Goal: Task Accomplishment & Management: Complete application form

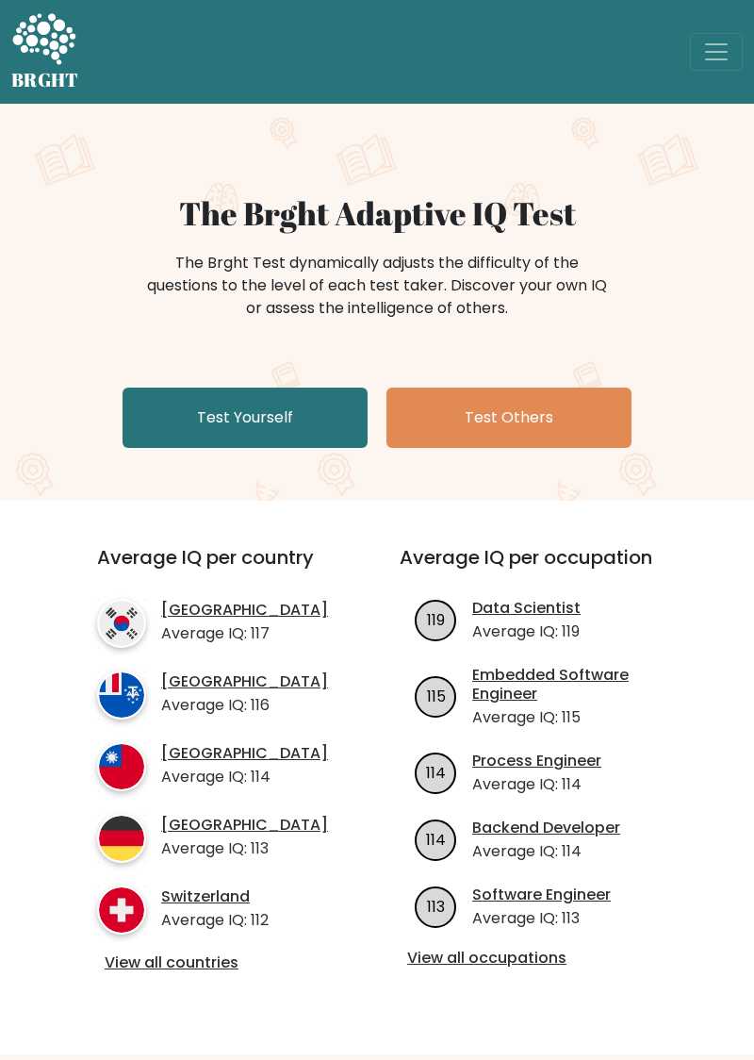
click at [199, 413] on link "Test Yourself" at bounding box center [245, 418] width 245 height 60
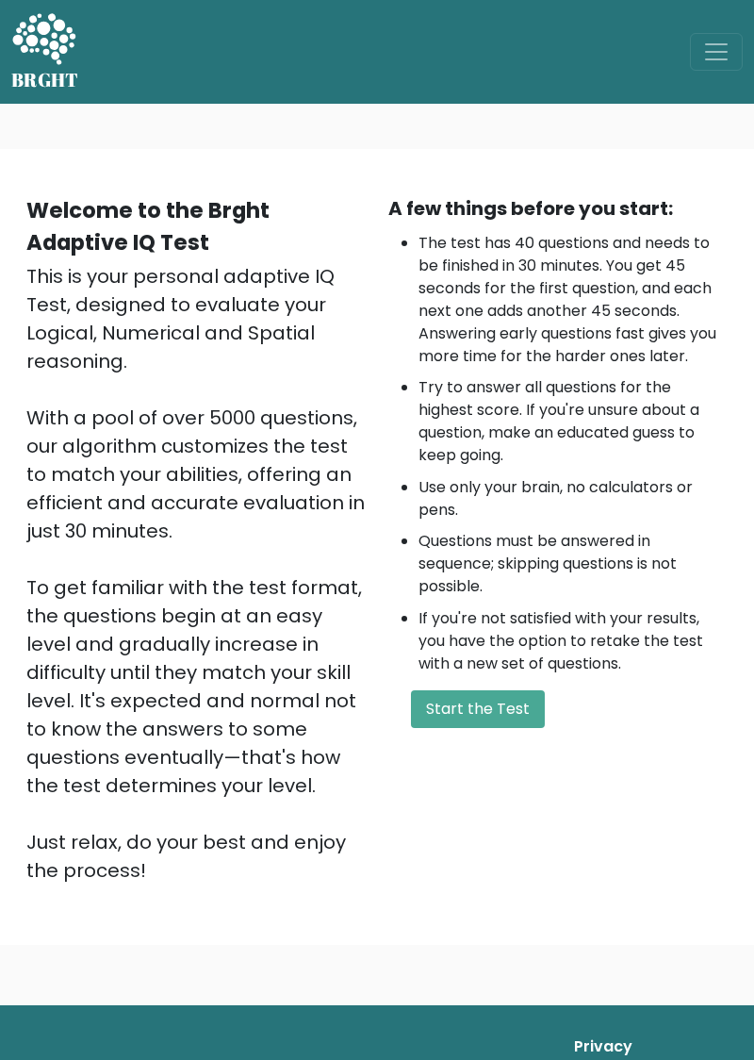
click at [507, 715] on button "Start the Test" at bounding box center [478, 709] width 134 height 38
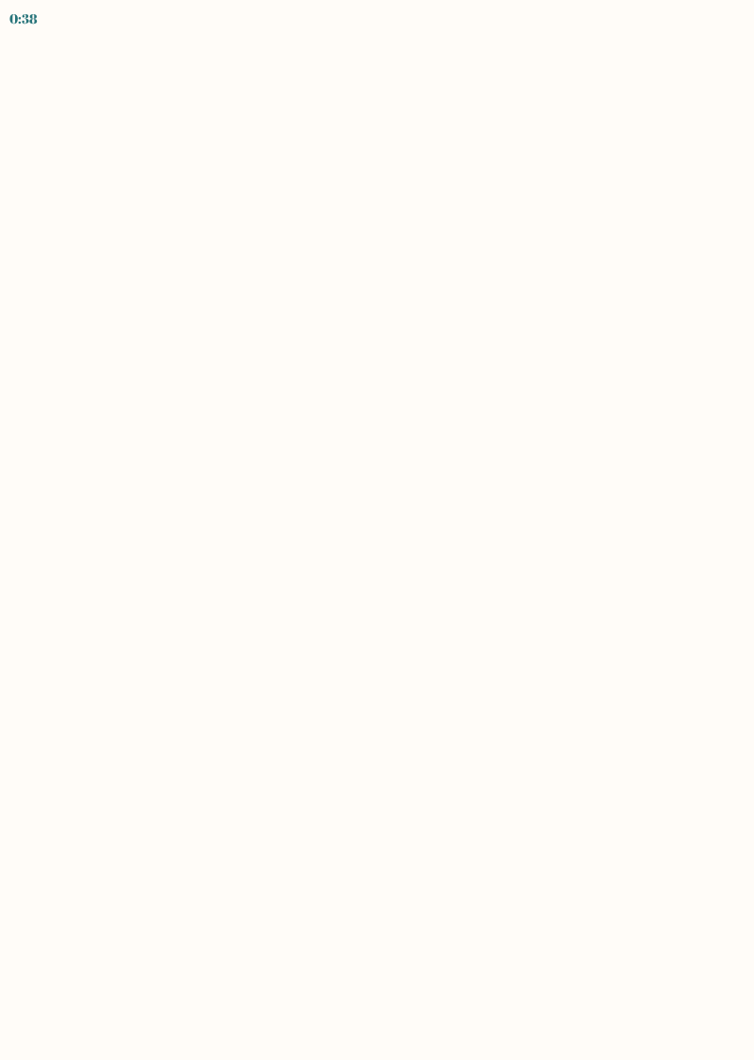
click at [658, 432] on body "0:38" at bounding box center [377, 530] width 754 height 1060
click at [663, 423] on body "0:38" at bounding box center [377, 530] width 754 height 1060
click at [87, 407] on body "0:38" at bounding box center [377, 530] width 754 height 1060
click at [82, 406] on body "0:37" at bounding box center [377, 530] width 754 height 1060
click at [676, 389] on body "0:37" at bounding box center [377, 530] width 754 height 1060
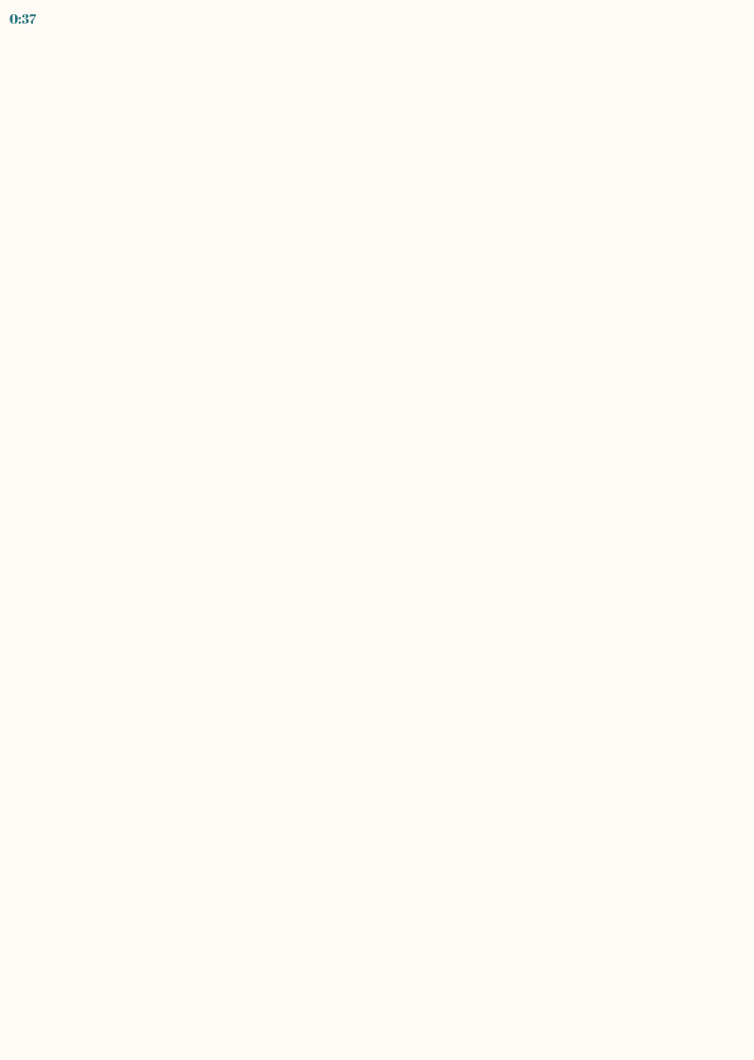
click at [43, 385] on body "0:37" at bounding box center [377, 530] width 754 height 1060
click at [687, 376] on body "0:37" at bounding box center [377, 530] width 754 height 1060
click at [47, 385] on body "0:37" at bounding box center [377, 530] width 754 height 1060
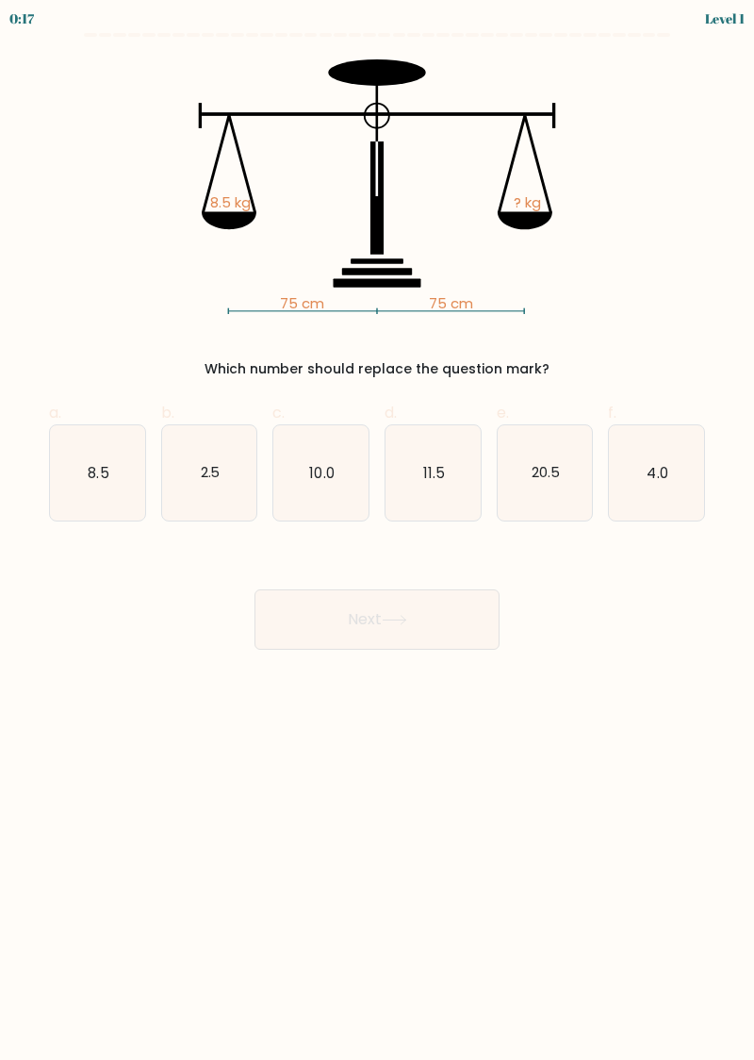
click at [108, 469] on text "8.5" at bounding box center [98, 472] width 21 height 20
click at [377, 530] on input "a. 8.5" at bounding box center [377, 536] width 1 height 12
radio input "true"
click at [453, 632] on button "Next" at bounding box center [377, 619] width 245 height 60
click at [445, 626] on button "Next" at bounding box center [377, 619] width 245 height 60
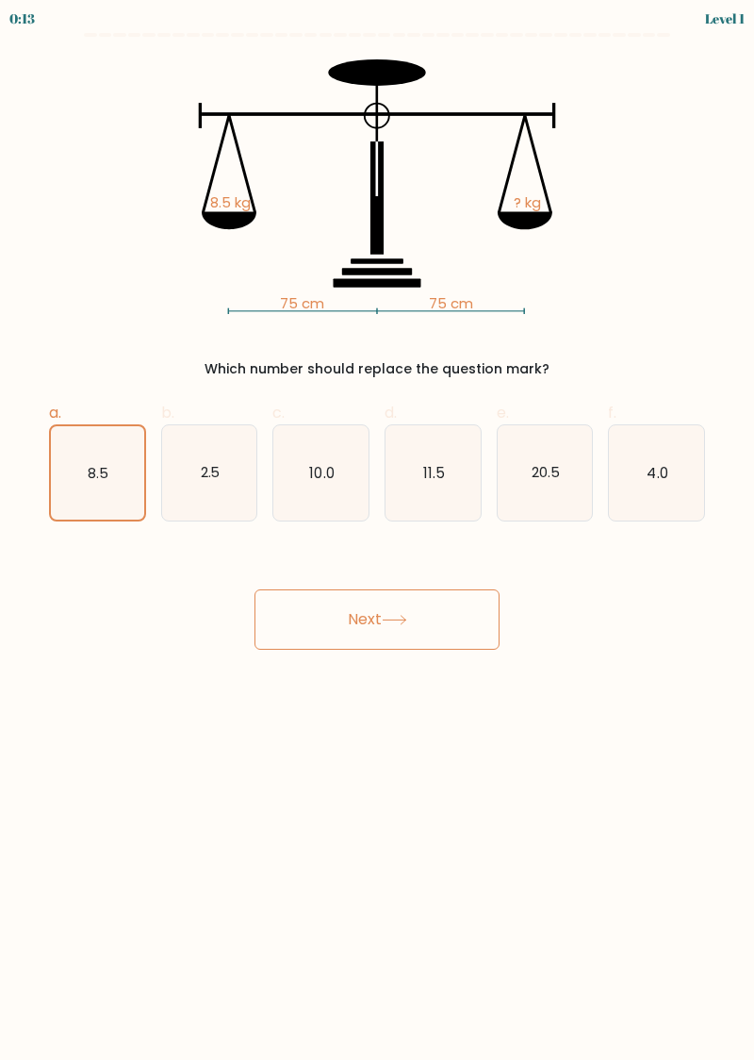
click at [448, 624] on button "Next" at bounding box center [377, 619] width 245 height 60
click at [451, 622] on button "Next" at bounding box center [377, 619] width 245 height 60
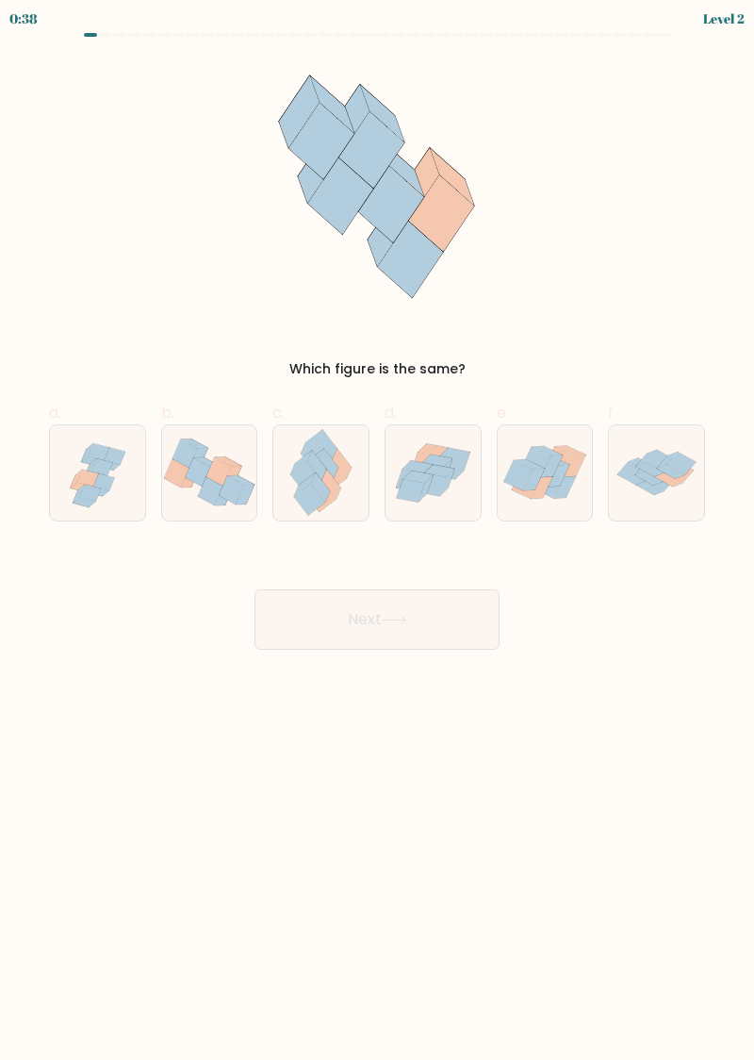
click at [437, 464] on icon at bounding box center [437, 461] width 30 height 12
click at [378, 530] on input "d." at bounding box center [377, 536] width 1 height 12
radio input "true"
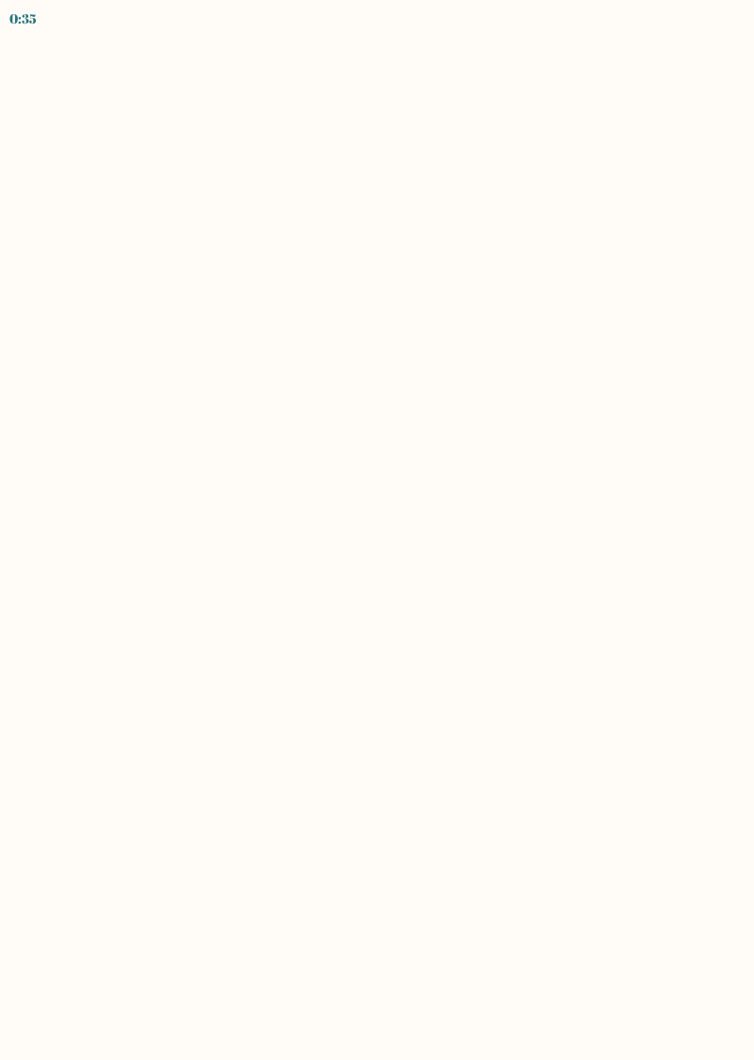
click at [453, 640] on body "0:35" at bounding box center [377, 530] width 754 height 1060
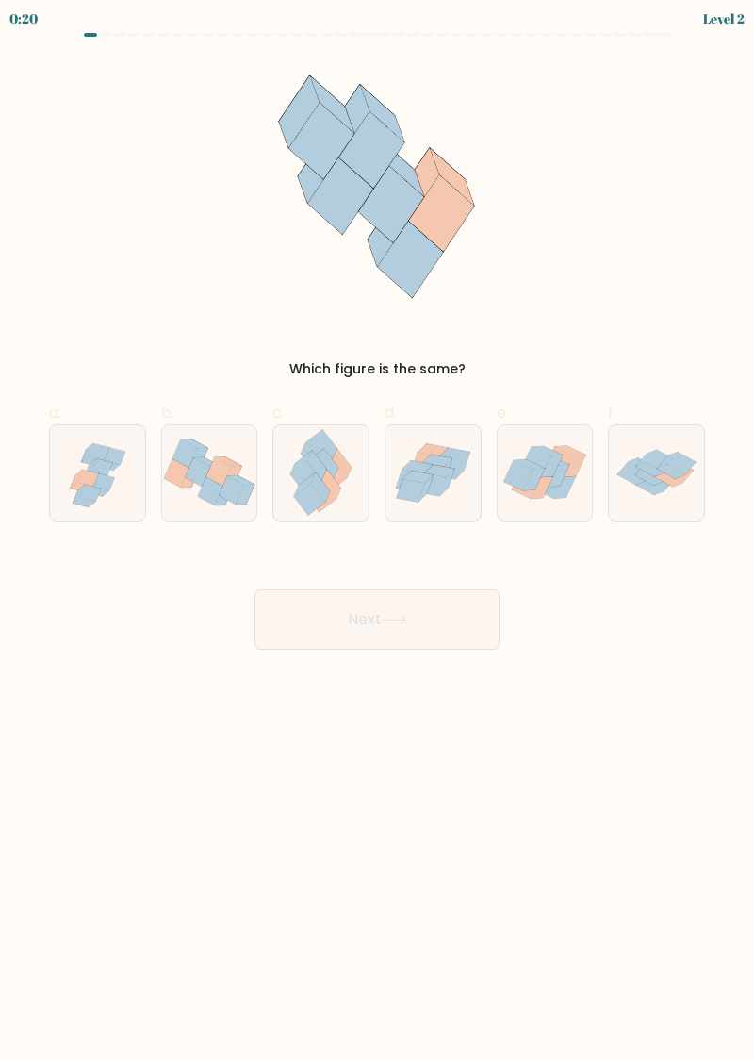
click at [444, 482] on icon at bounding box center [432, 484] width 28 height 23
click at [378, 530] on input "d." at bounding box center [377, 536] width 1 height 12
radio input "true"
click at [443, 611] on button "Next" at bounding box center [377, 619] width 245 height 60
click at [436, 631] on button "Next" at bounding box center [377, 619] width 245 height 60
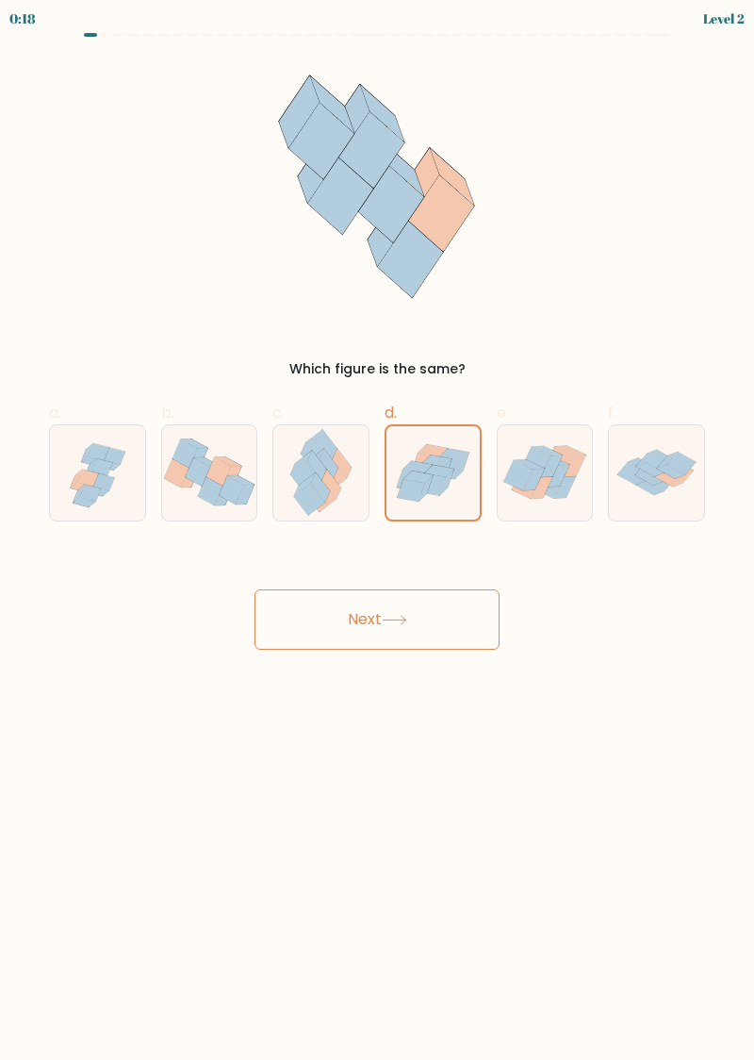
click at [434, 627] on button "Next" at bounding box center [377, 619] width 245 height 60
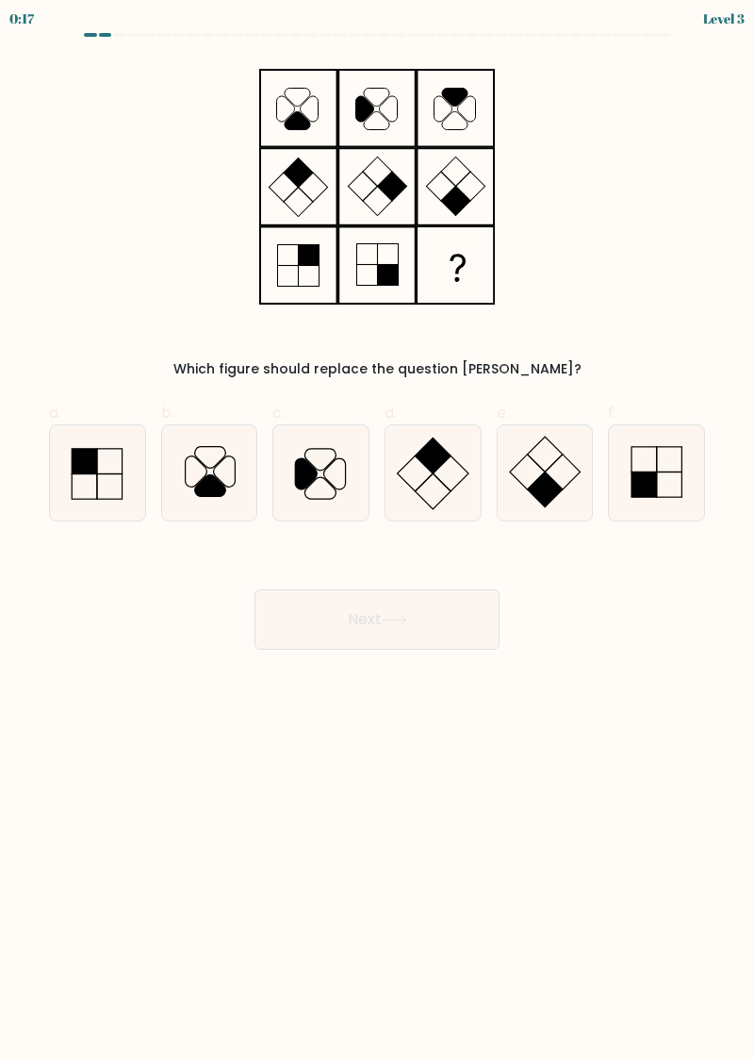
click at [430, 628] on button "Next" at bounding box center [377, 619] width 245 height 60
click at [588, 576] on div "Next" at bounding box center [377, 597] width 679 height 106
click at [645, 481] on rect at bounding box center [644, 484] width 25 height 25
click at [378, 530] on input "f." at bounding box center [377, 536] width 1 height 12
radio input "true"
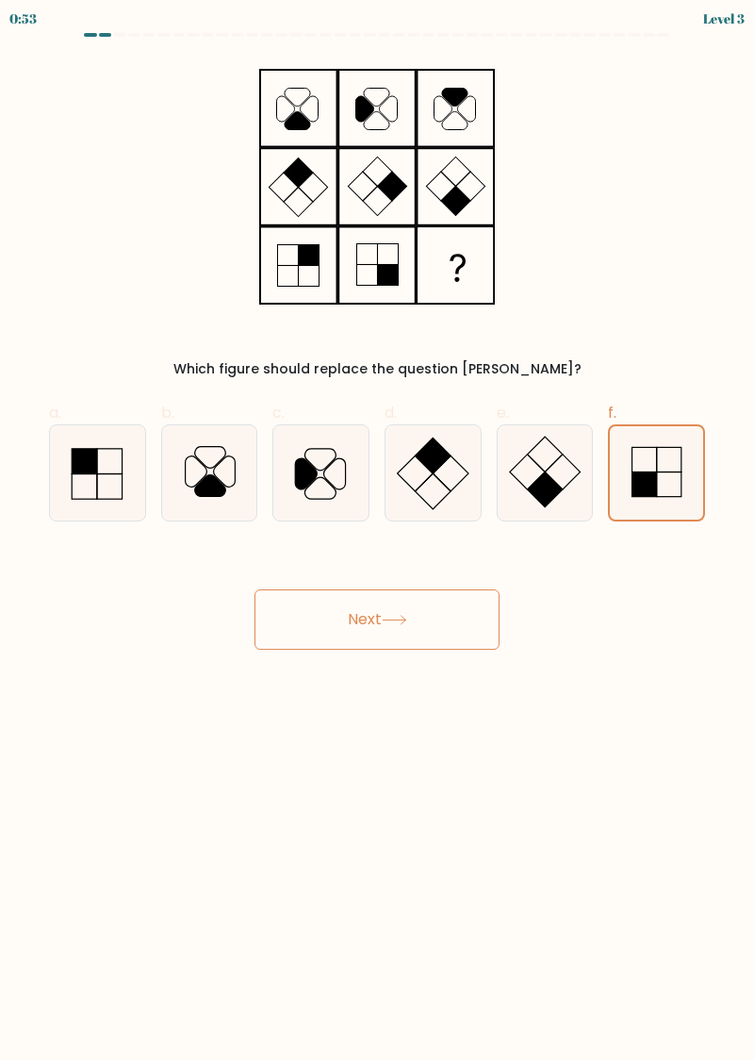
click at [421, 626] on button "Next" at bounding box center [377, 619] width 245 height 60
click at [423, 636] on button "Next" at bounding box center [377, 619] width 245 height 60
click at [458, 628] on button "Next" at bounding box center [377, 619] width 245 height 60
click at [456, 621] on button "Next" at bounding box center [377, 619] width 245 height 60
click at [453, 622] on button "Next" at bounding box center [377, 619] width 245 height 60
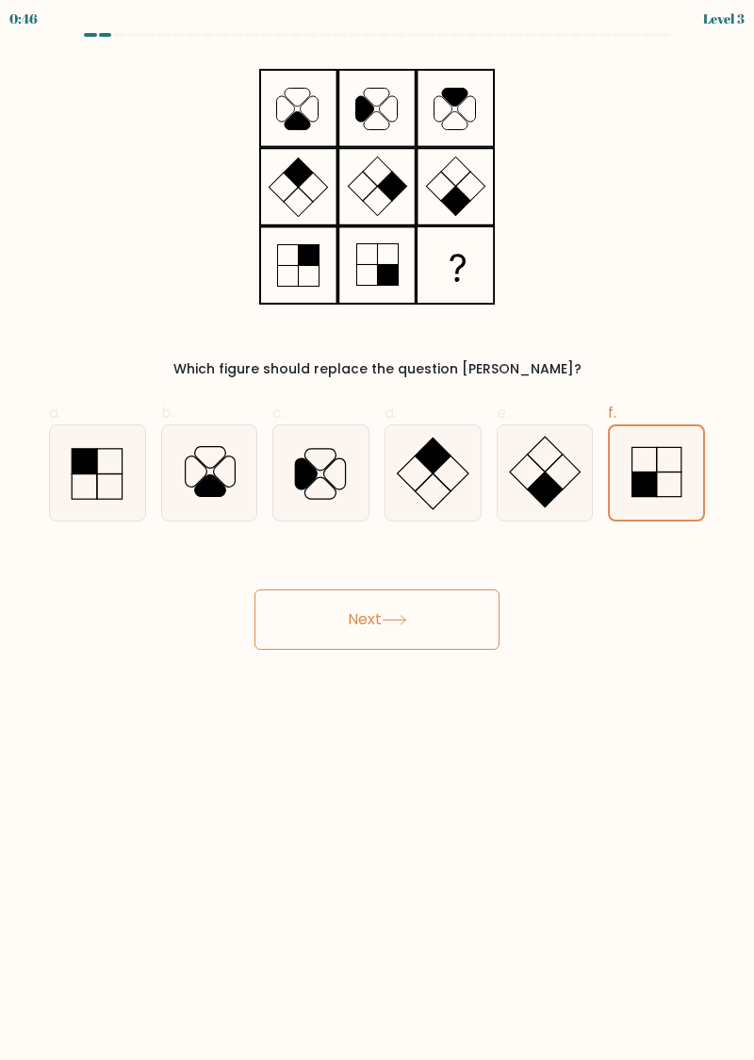
click at [455, 617] on button "Next" at bounding box center [377, 619] width 245 height 60
click at [453, 613] on button "Next" at bounding box center [377, 619] width 245 height 60
click at [456, 613] on button "Next" at bounding box center [377, 619] width 245 height 60
click at [434, 626] on button "Next" at bounding box center [377, 619] width 245 height 60
click at [438, 622] on button "Next" at bounding box center [377, 619] width 245 height 60
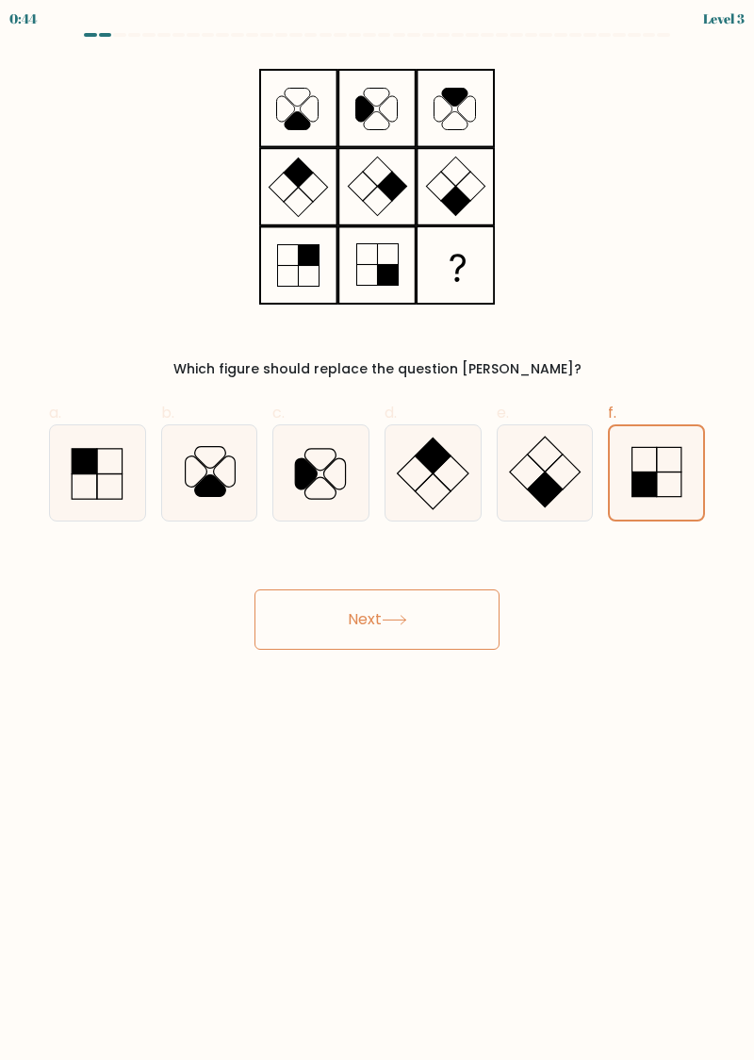
click at [439, 619] on button "Next" at bounding box center [377, 619] width 245 height 60
click at [438, 621] on button "Next" at bounding box center [377, 619] width 245 height 60
click at [439, 621] on button "Next" at bounding box center [377, 619] width 245 height 60
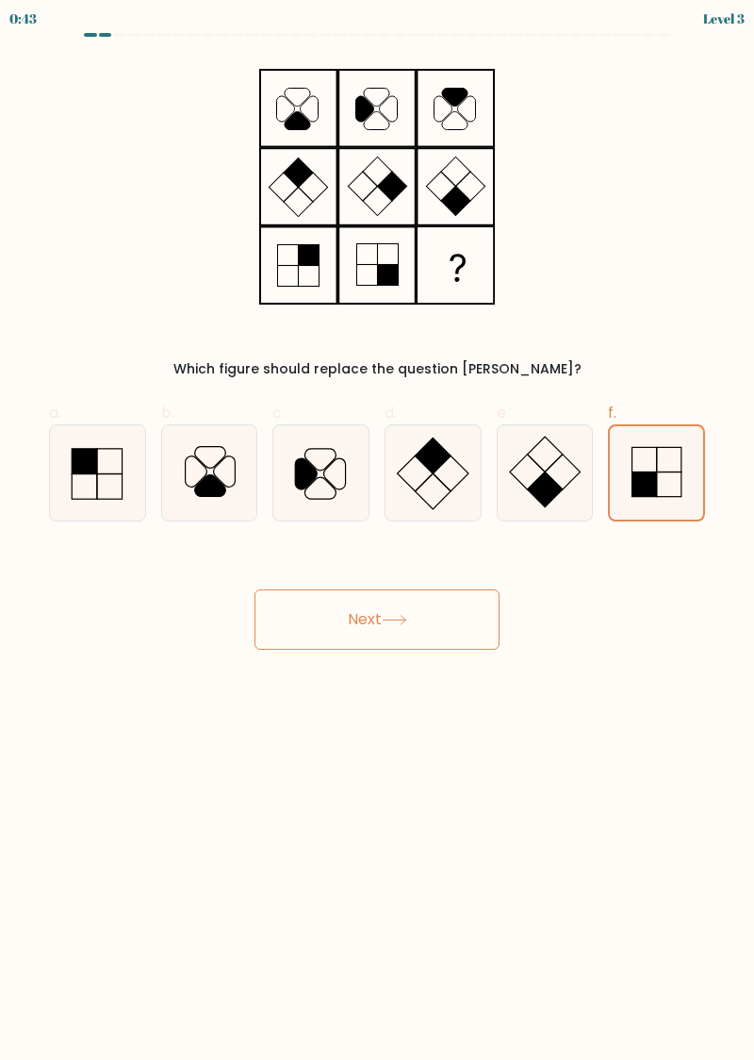
click at [438, 621] on button "Next" at bounding box center [377, 619] width 245 height 60
click at [437, 621] on button "Next" at bounding box center [377, 619] width 245 height 60
click at [438, 621] on button "Next" at bounding box center [377, 619] width 245 height 60
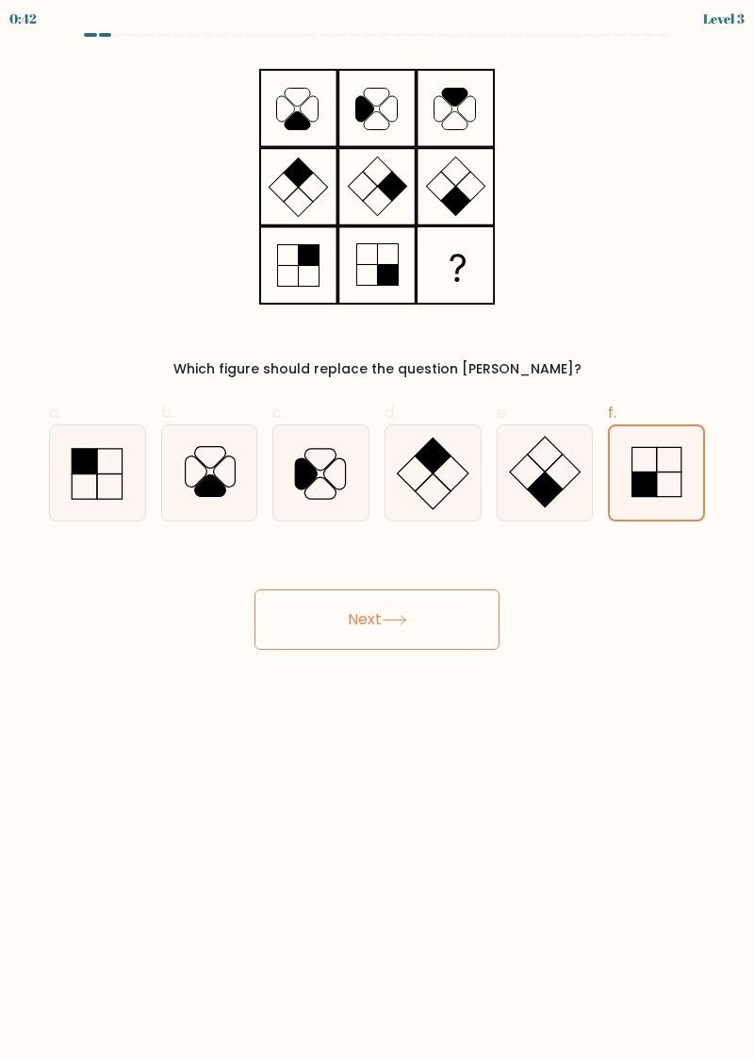
click at [437, 622] on button "Next" at bounding box center [377, 619] width 245 height 60
click at [438, 622] on button "Next" at bounding box center [377, 619] width 245 height 60
click at [441, 624] on button "Next" at bounding box center [377, 619] width 245 height 60
click at [439, 627] on button "Next" at bounding box center [377, 619] width 245 height 60
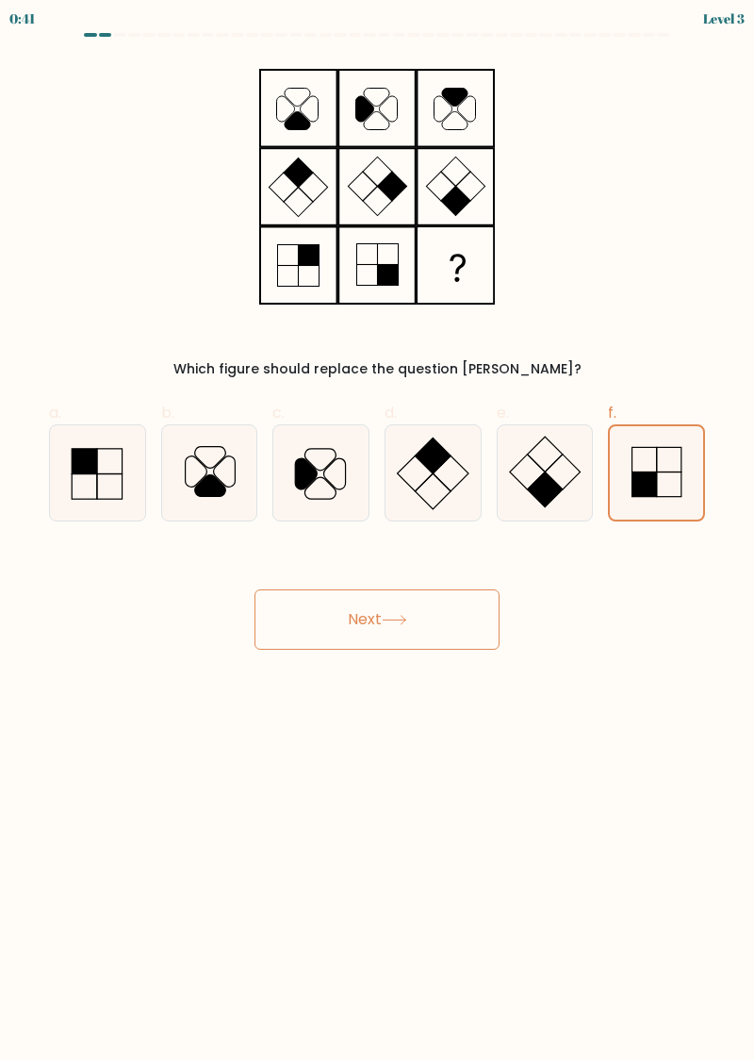
click at [451, 621] on button "Next" at bounding box center [377, 619] width 245 height 60
click at [460, 615] on button "Next" at bounding box center [377, 619] width 245 height 60
click at [656, 488] on rect at bounding box center [645, 484] width 25 height 25
click at [378, 530] on input "f." at bounding box center [377, 536] width 1 height 12
click at [425, 628] on button "Next" at bounding box center [377, 619] width 245 height 60
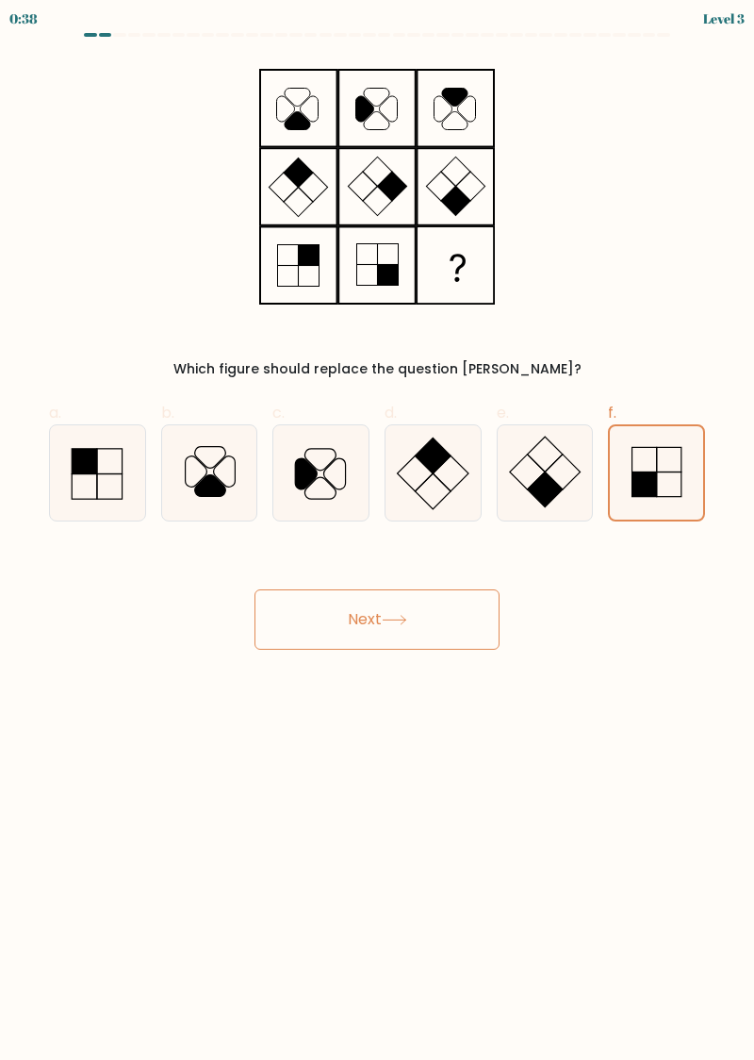
click at [413, 620] on button "Next" at bounding box center [377, 619] width 245 height 60
click at [385, 613] on button "Next" at bounding box center [377, 619] width 245 height 60
click at [364, 611] on button "Next" at bounding box center [377, 619] width 245 height 60
click at [342, 621] on button "Next" at bounding box center [377, 619] width 245 height 60
click at [348, 611] on button "Next" at bounding box center [377, 619] width 245 height 60
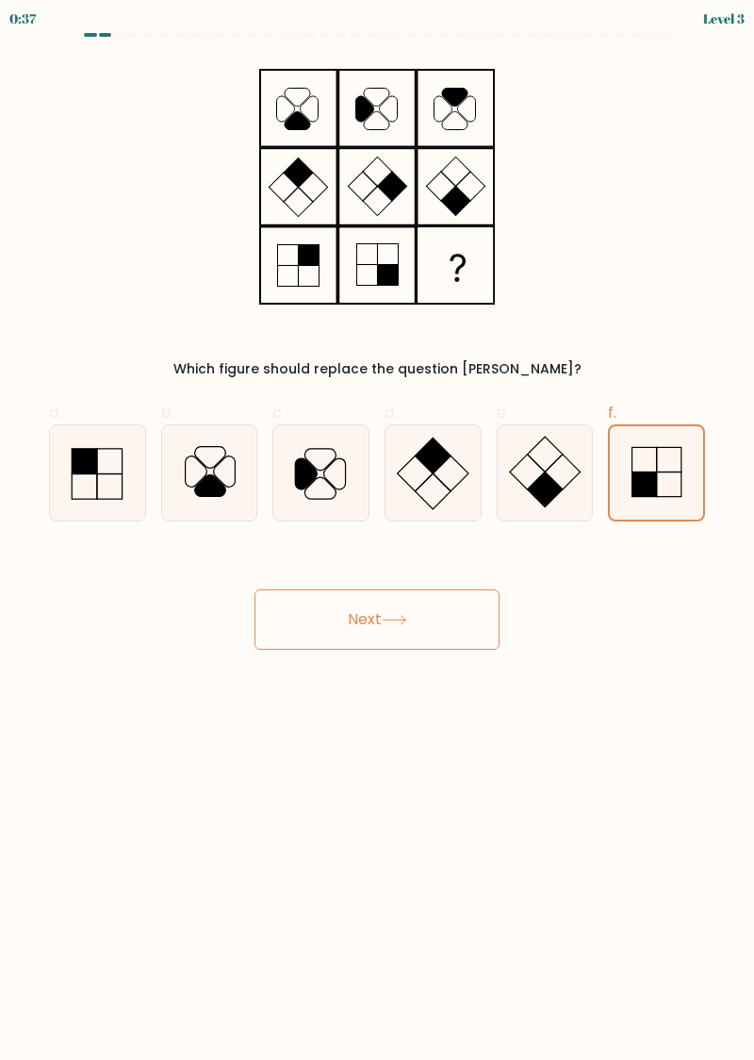
click at [326, 632] on button "Next" at bounding box center [377, 619] width 245 height 60
click at [341, 628] on button "Next" at bounding box center [377, 619] width 245 height 60
click at [345, 621] on button "Next" at bounding box center [377, 619] width 245 height 60
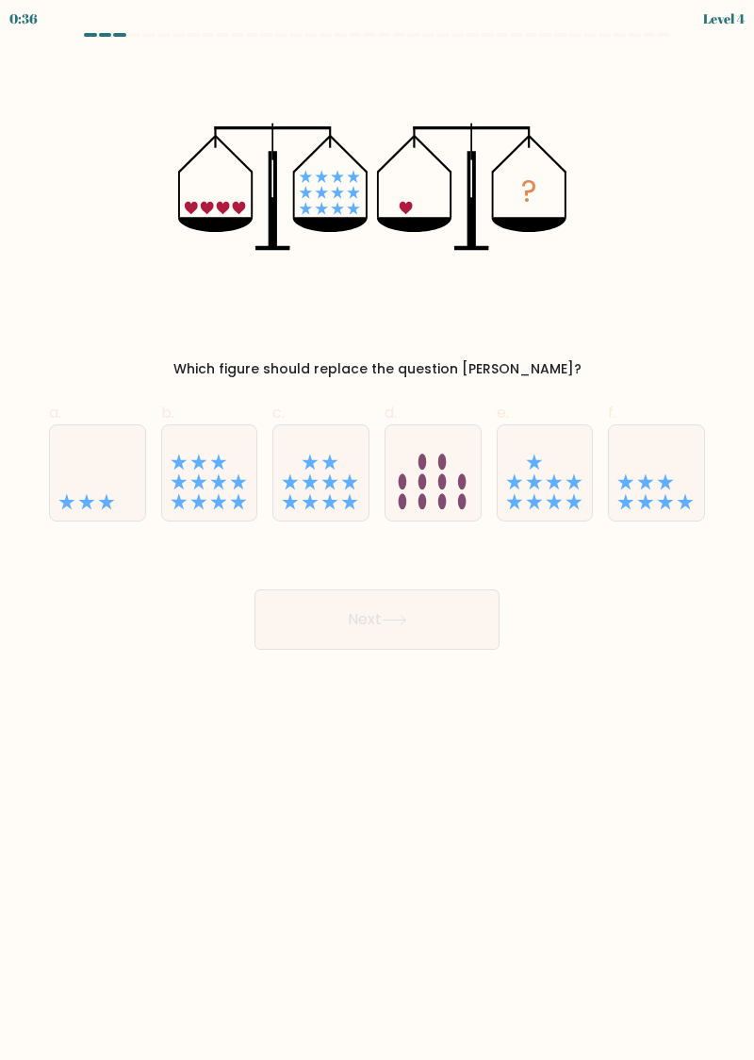
click at [275, 644] on button "Next" at bounding box center [377, 619] width 245 height 60
click at [621, 585] on div "Next" at bounding box center [377, 597] width 679 height 106
click at [107, 503] on icon at bounding box center [107, 501] width 16 height 16
click at [377, 530] on input "a." at bounding box center [377, 536] width 1 height 12
radio input "true"
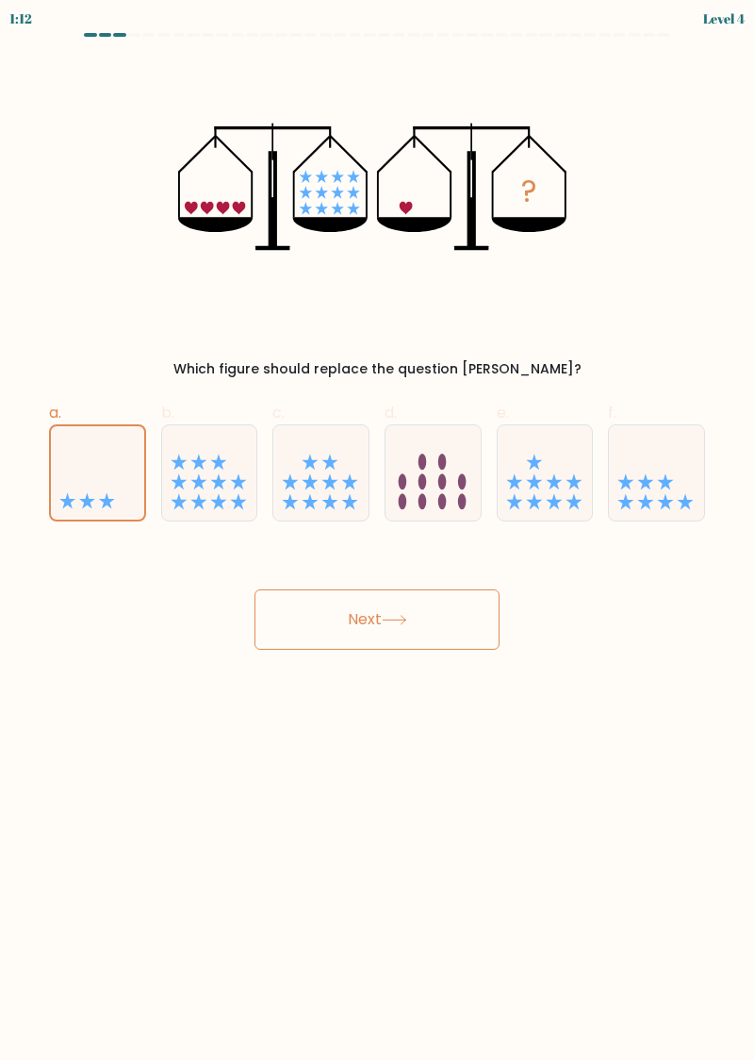
click at [445, 626] on button "Next" at bounding box center [377, 619] width 245 height 60
click at [445, 613] on button "Next" at bounding box center [377, 619] width 245 height 60
click at [443, 613] on button "Next" at bounding box center [377, 619] width 245 height 60
click at [437, 613] on button "Next" at bounding box center [377, 619] width 245 height 60
click at [432, 615] on button "Next" at bounding box center [377, 619] width 245 height 60
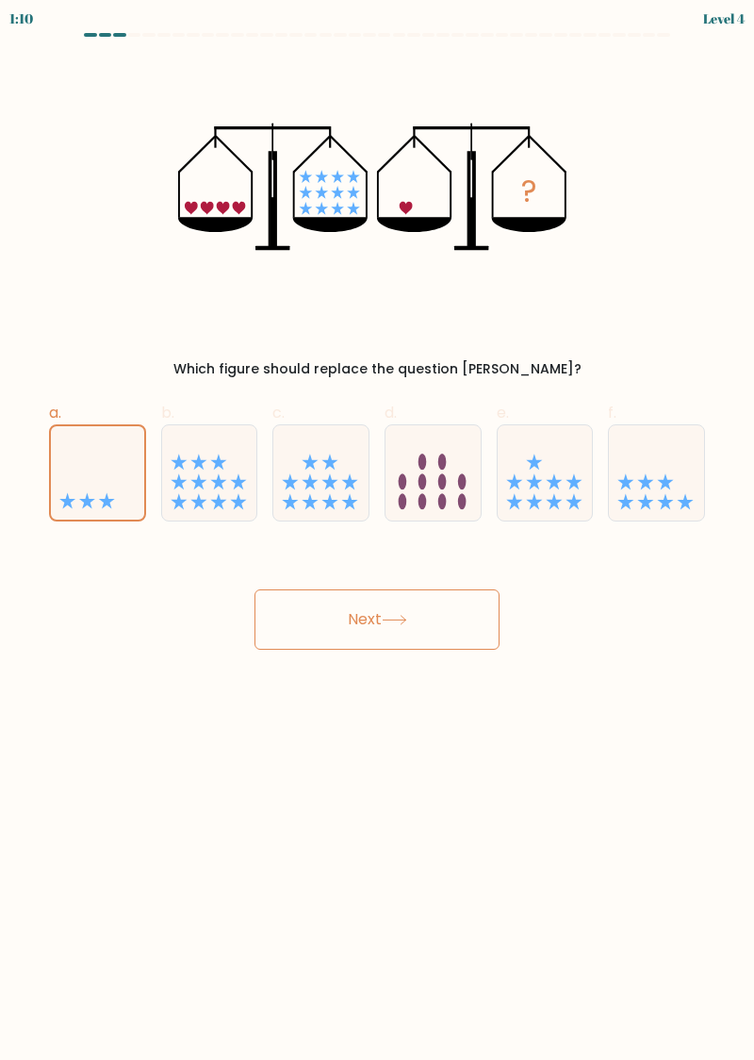
click at [431, 616] on button "Next" at bounding box center [377, 619] width 245 height 60
click at [424, 619] on button "Next" at bounding box center [377, 619] width 245 height 60
click at [415, 623] on button "Next" at bounding box center [377, 619] width 245 height 60
click at [413, 629] on button "Next" at bounding box center [377, 619] width 245 height 60
click at [386, 628] on button "Next" at bounding box center [377, 619] width 245 height 60
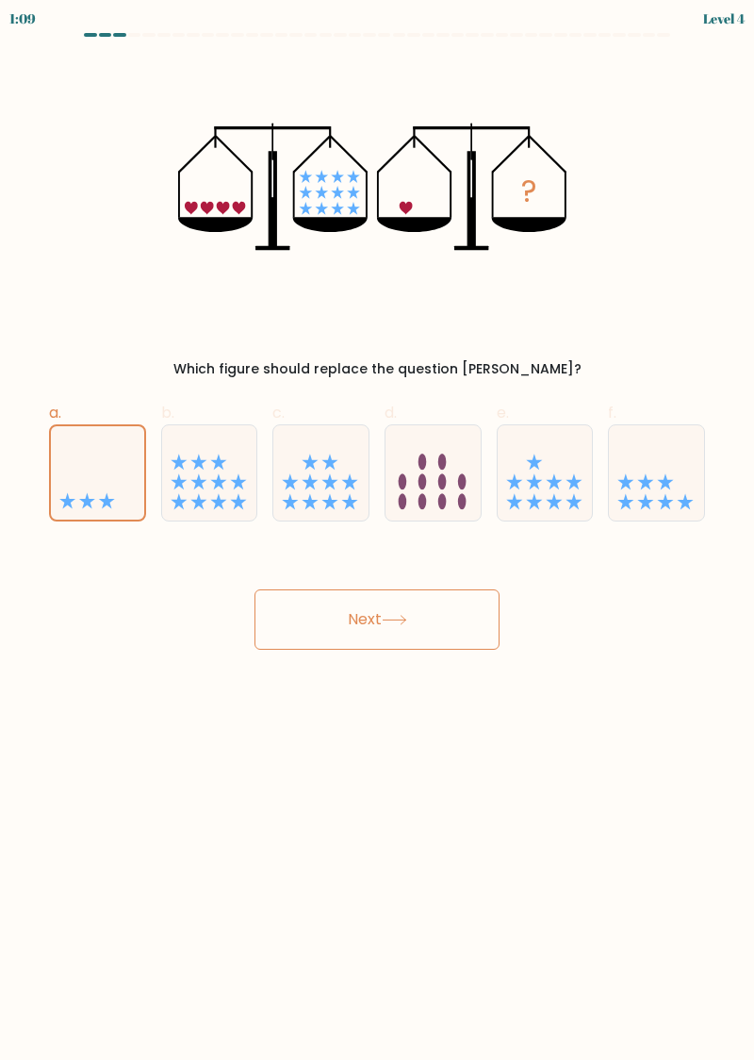
click at [377, 624] on button "Next" at bounding box center [377, 619] width 245 height 60
click at [348, 619] on button "Next" at bounding box center [377, 619] width 245 height 60
click at [385, 621] on button "Next" at bounding box center [377, 619] width 245 height 60
click at [457, 623] on button "Next" at bounding box center [377, 619] width 245 height 60
click at [342, 620] on button "Next" at bounding box center [377, 619] width 245 height 60
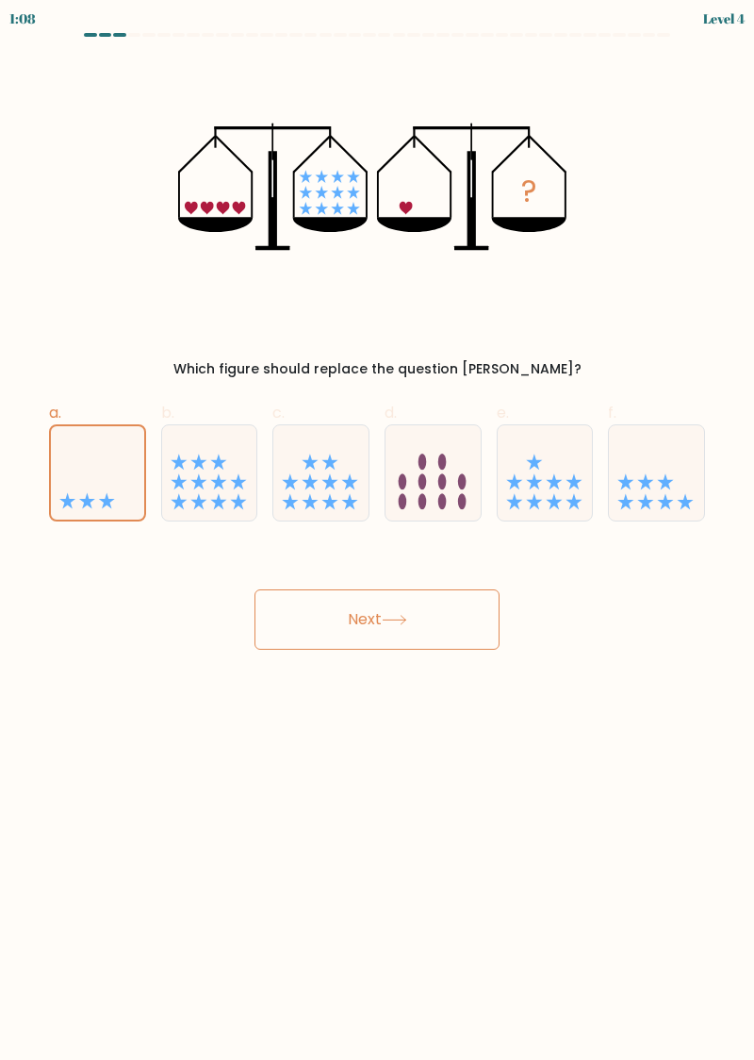
click at [332, 619] on button "Next" at bounding box center [377, 619] width 245 height 60
click at [329, 623] on button "Next" at bounding box center [377, 619] width 245 height 60
click at [327, 641] on button "Next" at bounding box center [377, 619] width 245 height 60
click at [320, 633] on button "Next" at bounding box center [377, 619] width 245 height 60
click at [336, 643] on button "Next" at bounding box center [377, 619] width 245 height 60
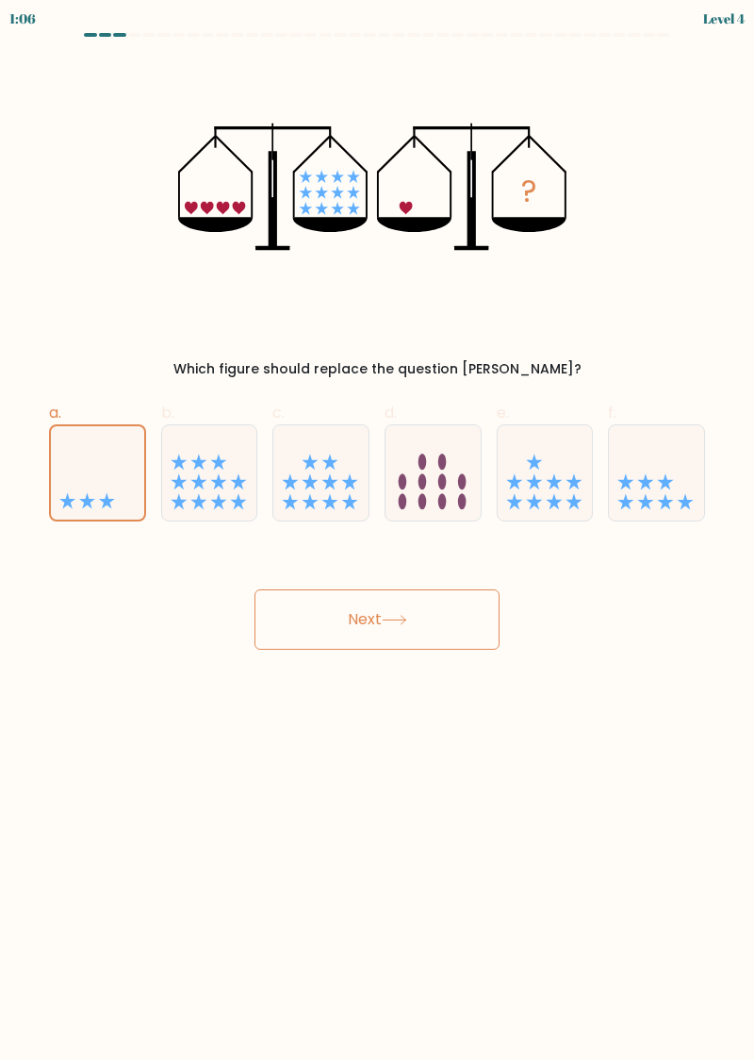
click at [313, 613] on button "Next" at bounding box center [377, 619] width 245 height 60
click at [472, 622] on button "Next" at bounding box center [377, 619] width 245 height 60
click at [445, 607] on button "Next" at bounding box center [377, 619] width 245 height 60
click at [383, 624] on button "Next" at bounding box center [377, 619] width 245 height 60
click at [383, 619] on button "Next" at bounding box center [377, 619] width 245 height 60
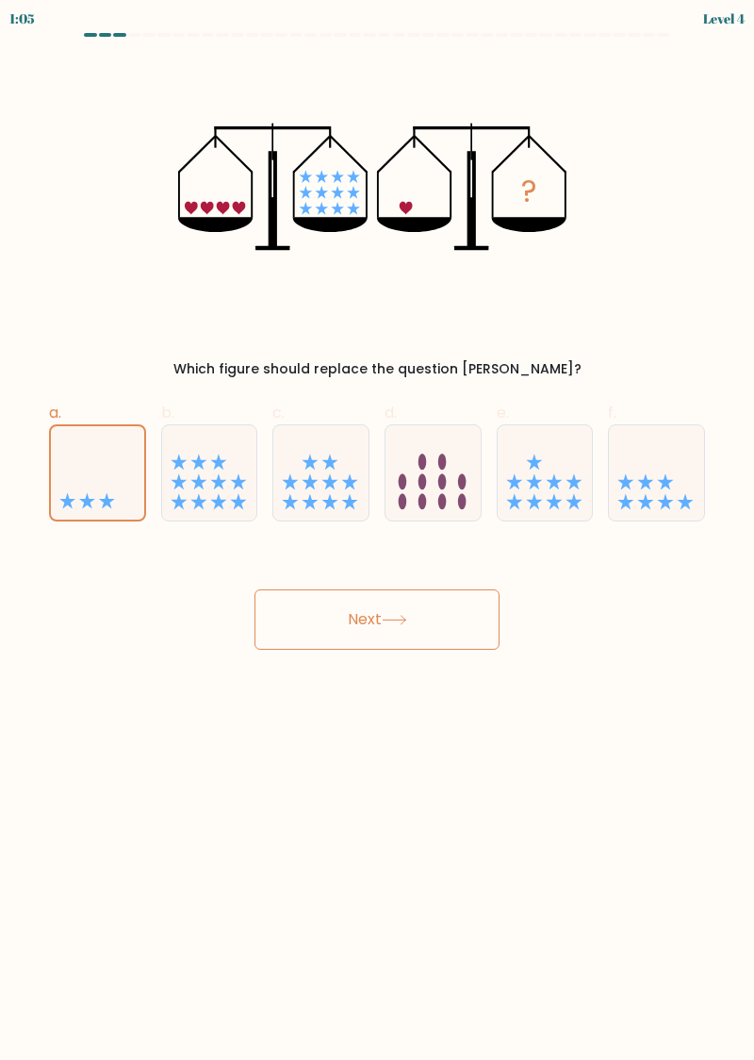
click at [318, 630] on button "Next" at bounding box center [377, 619] width 245 height 60
click at [296, 632] on button "Next" at bounding box center [377, 619] width 245 height 60
click at [345, 615] on button "Next" at bounding box center [377, 619] width 245 height 60
click at [401, 617] on icon at bounding box center [394, 620] width 25 height 10
click at [420, 624] on button "Next" at bounding box center [377, 619] width 245 height 60
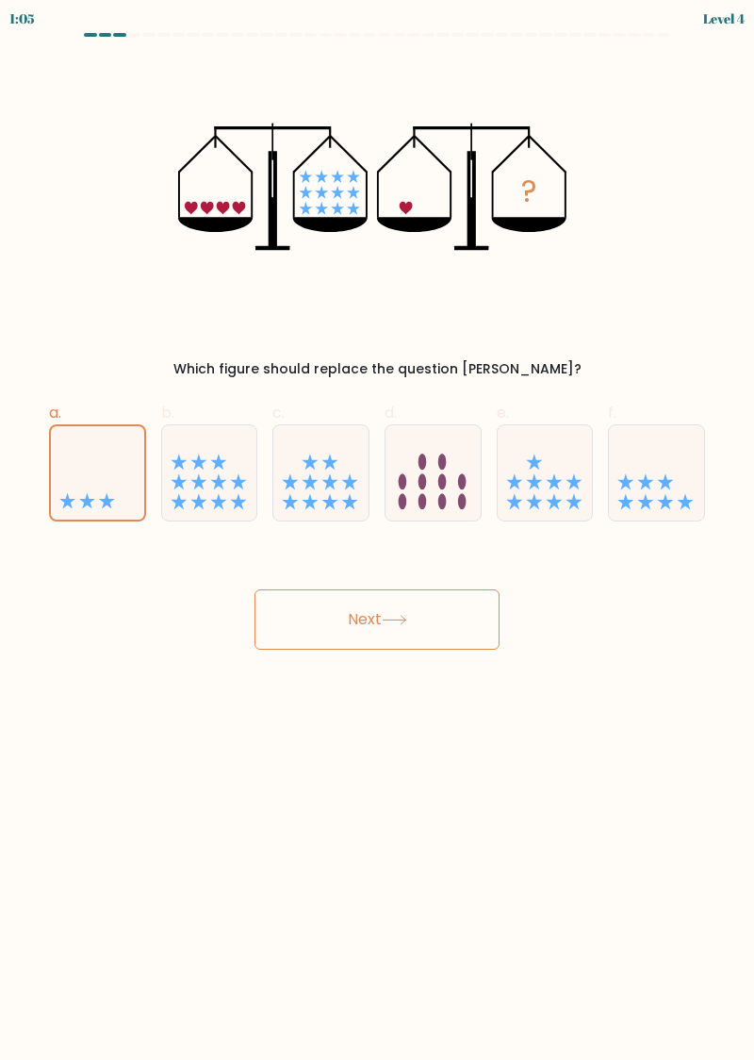
click at [407, 633] on button "Next" at bounding box center [377, 619] width 245 height 60
click at [381, 625] on button "Next" at bounding box center [377, 619] width 245 height 60
click at [414, 613] on button "Next" at bounding box center [377, 619] width 245 height 60
click at [313, 626] on button "Next" at bounding box center [377, 619] width 245 height 60
click at [330, 623] on button "Next" at bounding box center [377, 619] width 245 height 60
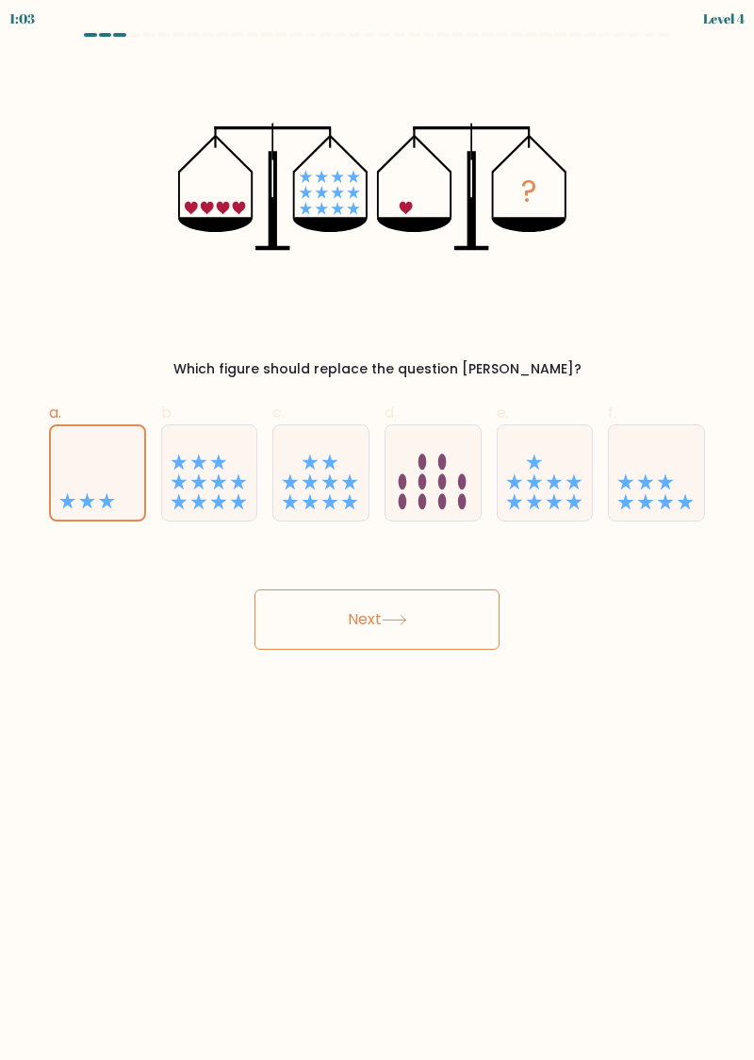
click at [328, 630] on button "Next" at bounding box center [377, 619] width 245 height 60
click at [106, 456] on icon at bounding box center [97, 472] width 93 height 77
click at [377, 530] on input "a." at bounding box center [377, 536] width 1 height 12
click at [116, 475] on icon at bounding box center [97, 472] width 93 height 77
click at [377, 530] on input "a." at bounding box center [377, 536] width 1 height 12
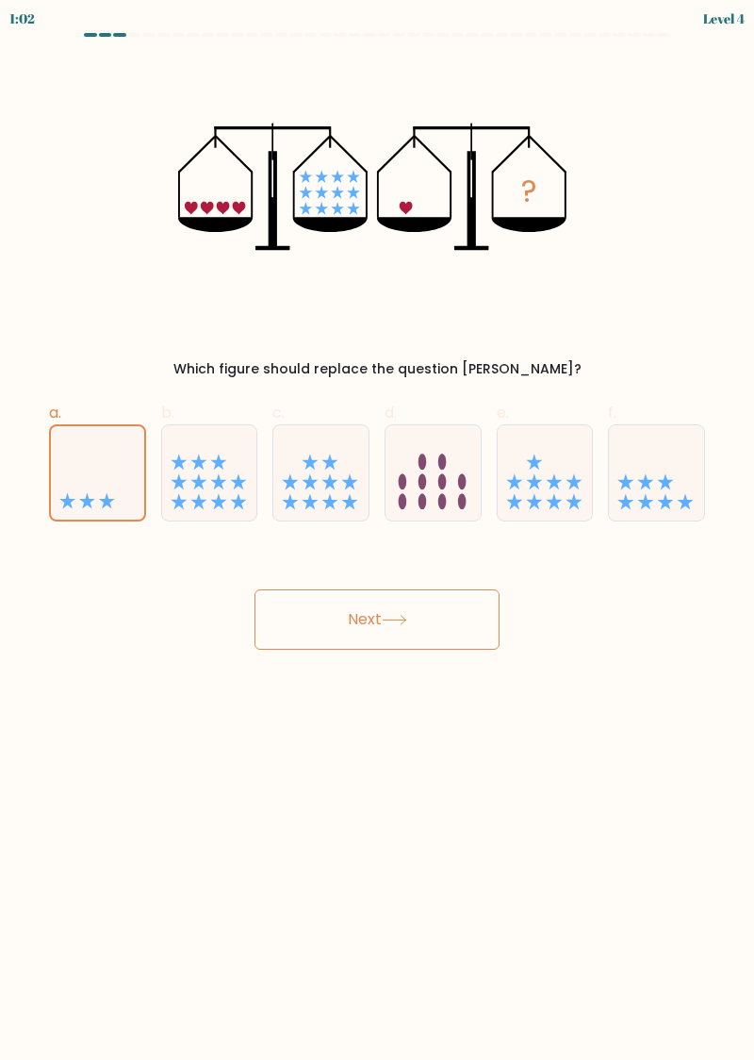
click at [345, 614] on button "Next" at bounding box center [377, 619] width 245 height 60
click at [385, 621] on button "Next" at bounding box center [377, 619] width 245 height 60
click at [409, 634] on button "Next" at bounding box center [377, 619] width 245 height 60
click at [406, 618] on icon at bounding box center [394, 620] width 23 height 8
click at [426, 634] on button "Next" at bounding box center [377, 619] width 245 height 60
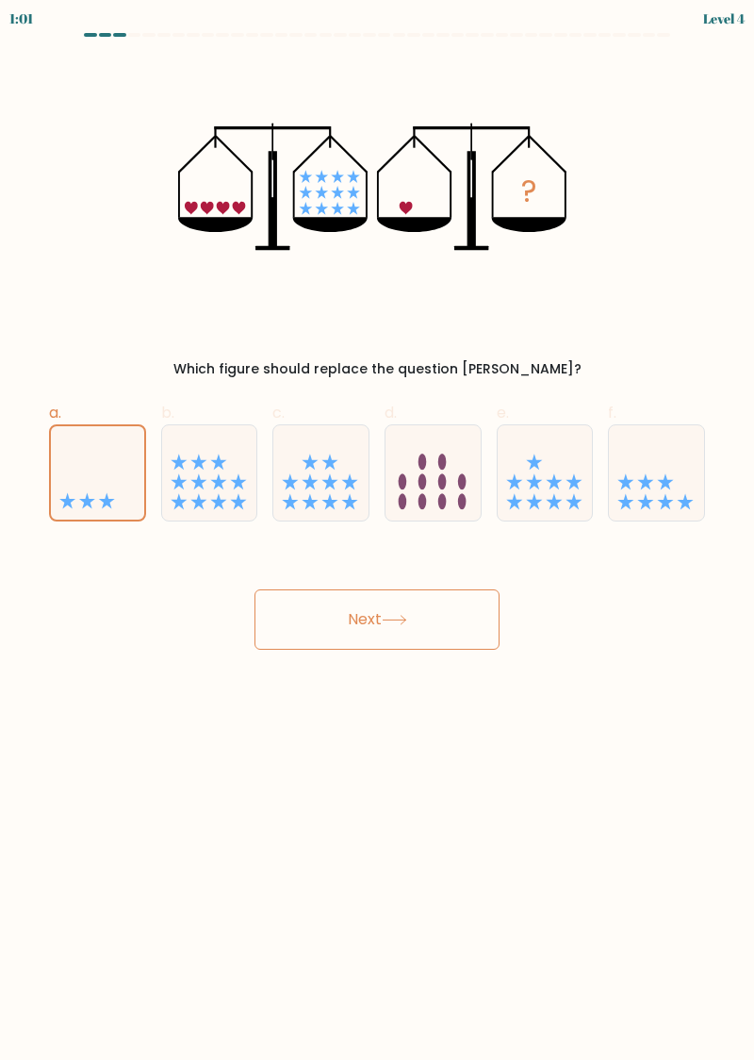
click at [438, 622] on button "Next" at bounding box center [377, 619] width 245 height 60
click at [443, 632] on button "Next" at bounding box center [377, 619] width 245 height 60
click at [396, 605] on button "Next" at bounding box center [377, 619] width 245 height 60
click at [303, 618] on button "Next" at bounding box center [377, 619] width 245 height 60
click at [269, 618] on button "Next" at bounding box center [377, 619] width 245 height 60
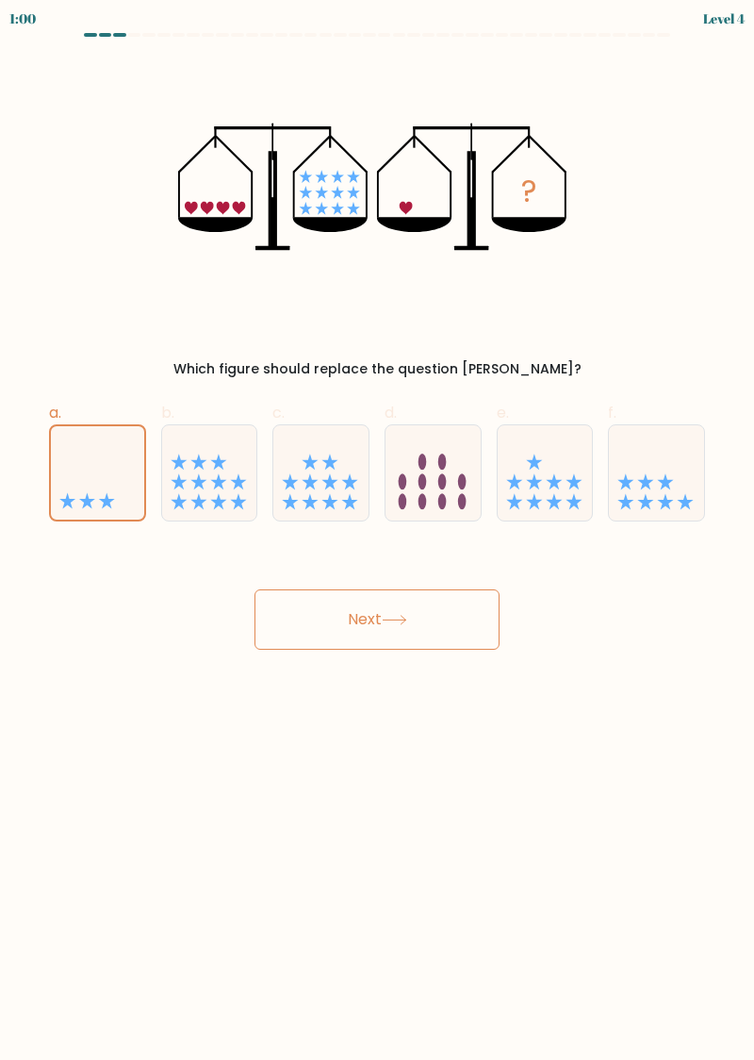
click at [278, 621] on button "Next" at bounding box center [377, 619] width 245 height 60
click at [91, 451] on icon at bounding box center [97, 472] width 93 height 77
click at [377, 530] on input "a." at bounding box center [377, 536] width 1 height 12
click at [113, 471] on icon at bounding box center [97, 472] width 93 height 77
click at [377, 530] on input "a." at bounding box center [377, 536] width 1 height 12
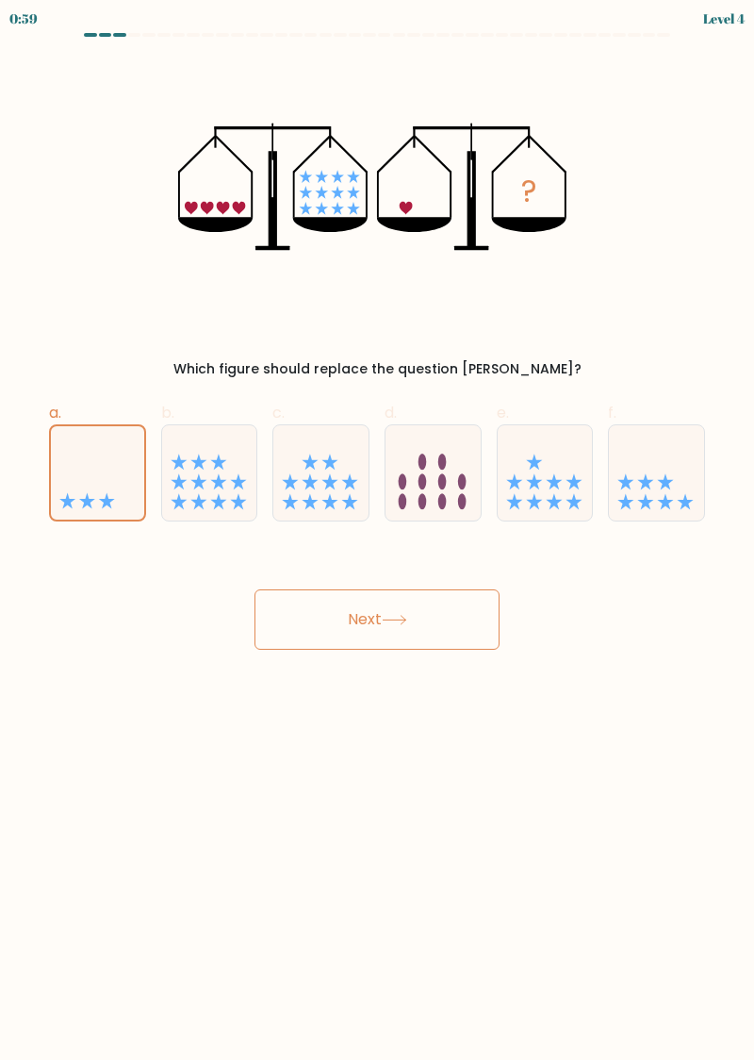
click at [324, 634] on button "Next" at bounding box center [377, 619] width 245 height 60
click at [321, 617] on button "Next" at bounding box center [377, 619] width 245 height 60
click at [342, 621] on button "Next" at bounding box center [377, 619] width 245 height 60
click at [356, 615] on button "Next" at bounding box center [377, 619] width 245 height 60
click at [382, 621] on button "Next" at bounding box center [377, 619] width 245 height 60
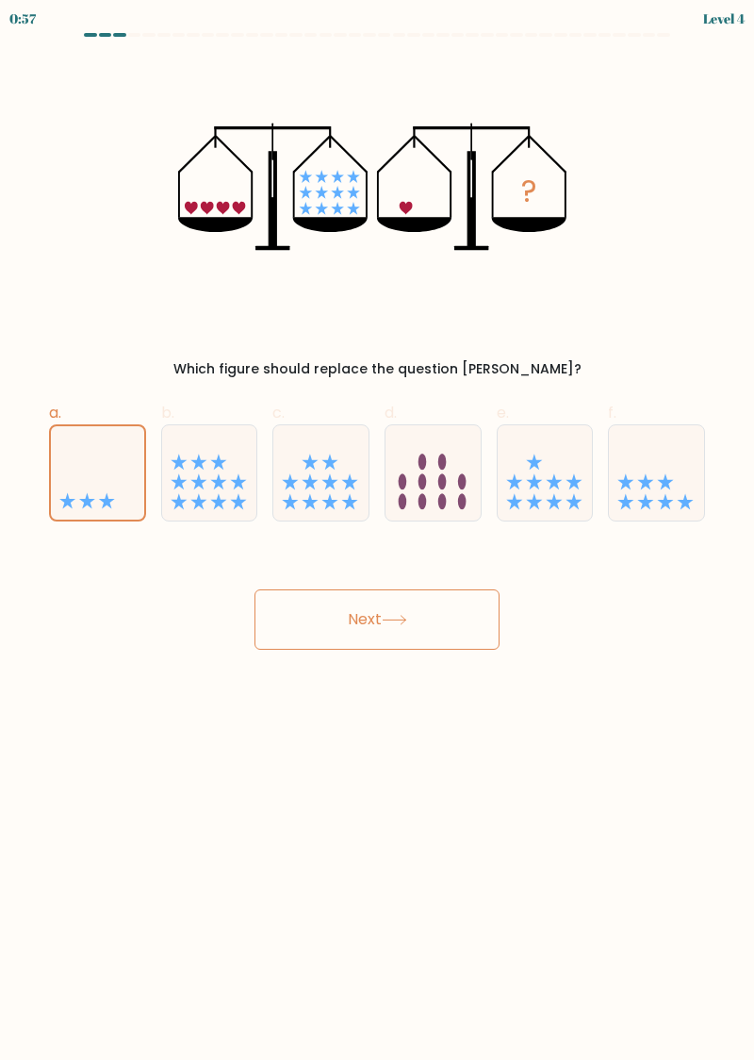
click at [384, 624] on button "Next" at bounding box center [377, 619] width 245 height 60
click at [397, 603] on button "Next" at bounding box center [377, 619] width 245 height 60
click at [402, 620] on icon at bounding box center [394, 620] width 25 height 10
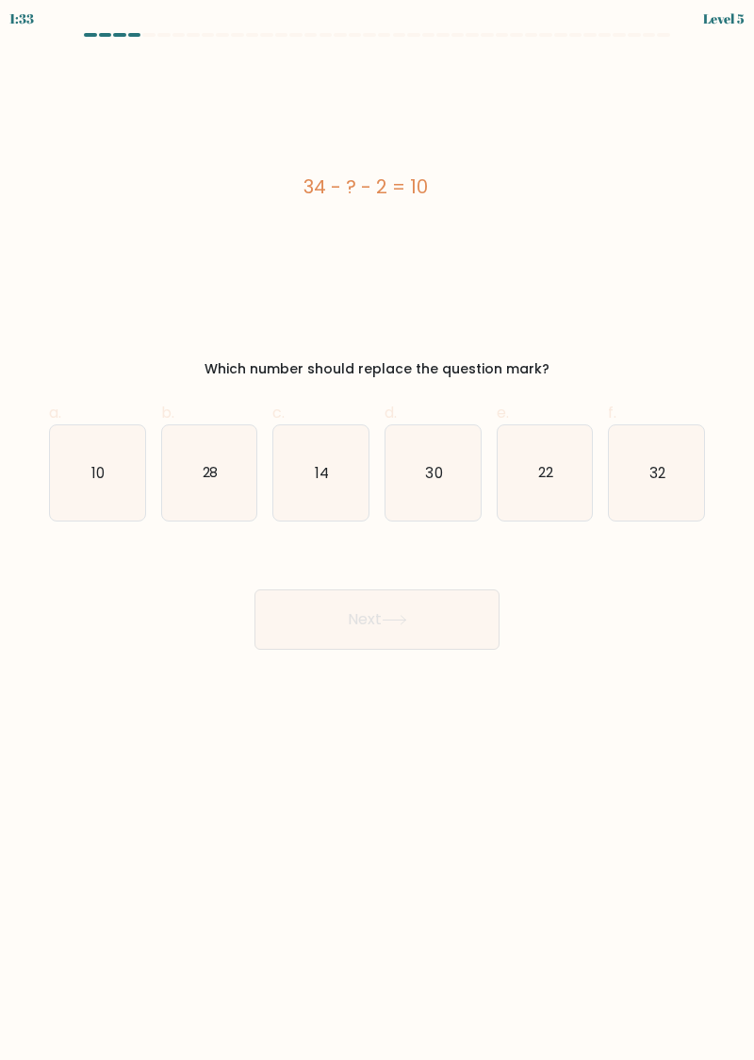
click at [549, 462] on text "22" at bounding box center [545, 472] width 15 height 20
click at [378, 530] on input "e. 22" at bounding box center [377, 536] width 1 height 12
radio input "true"
click at [468, 636] on button "Next" at bounding box center [377, 619] width 245 height 60
click at [442, 623] on button "Next" at bounding box center [377, 619] width 245 height 60
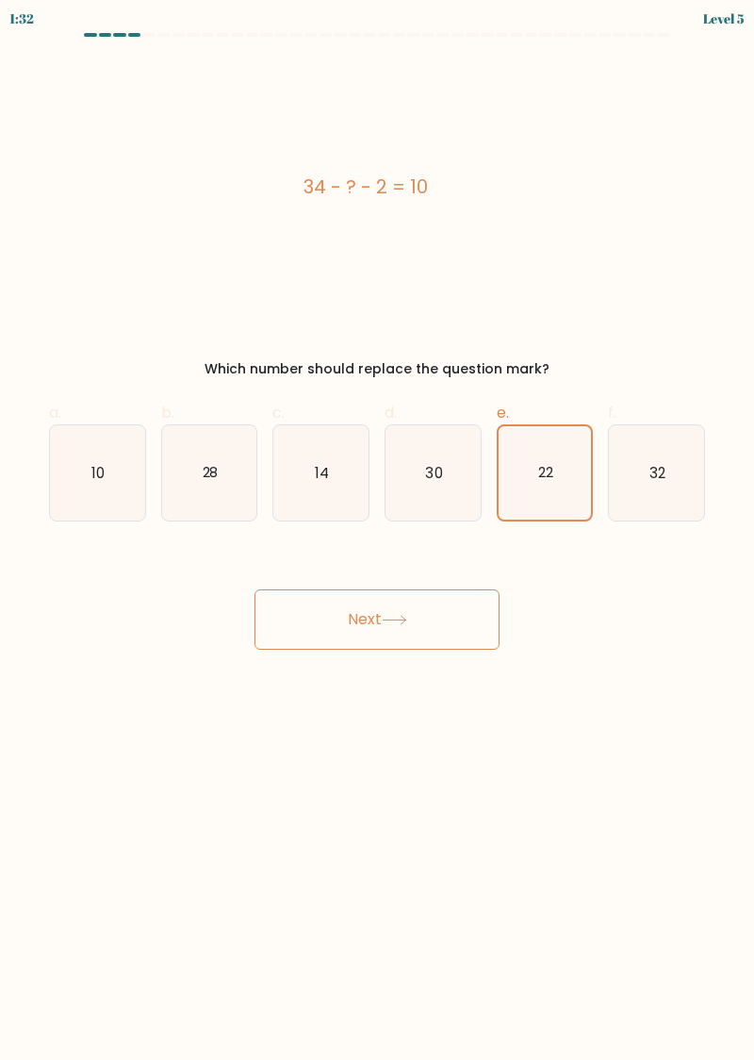
click at [432, 624] on button "Next" at bounding box center [377, 619] width 245 height 60
click at [432, 622] on button "Next" at bounding box center [377, 619] width 245 height 60
click at [434, 624] on button "Next" at bounding box center [377, 619] width 245 height 60
click at [438, 624] on button "Next" at bounding box center [377, 619] width 245 height 60
click at [442, 622] on button "Next" at bounding box center [377, 619] width 245 height 60
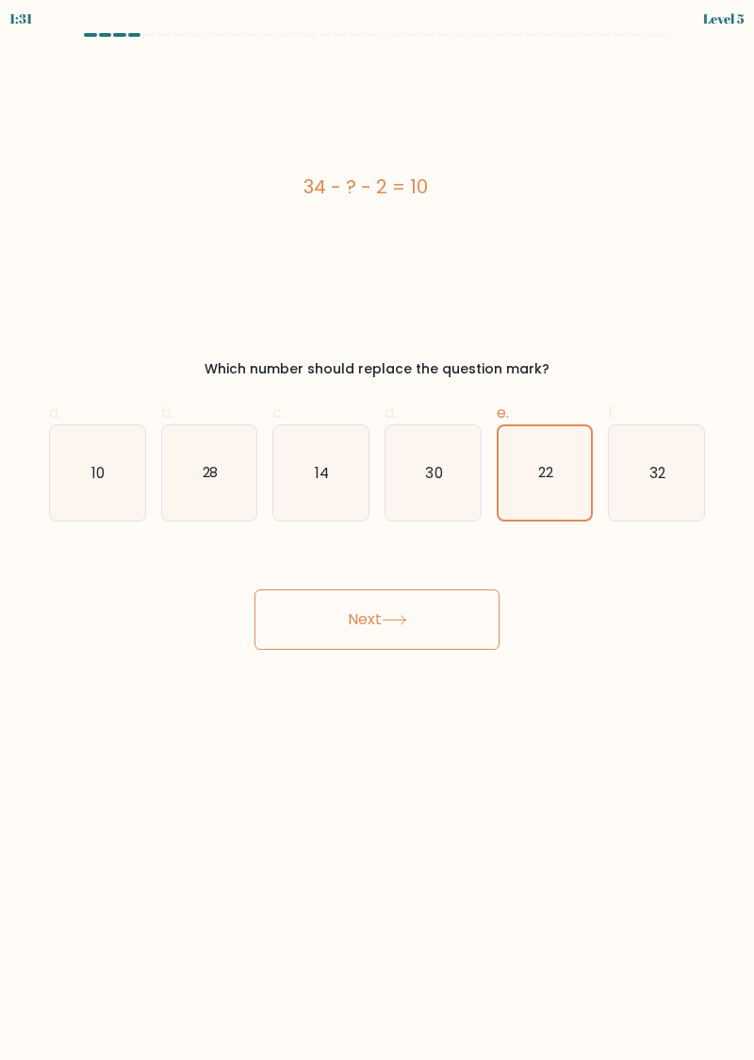
click at [445, 621] on button "Next" at bounding box center [377, 619] width 245 height 60
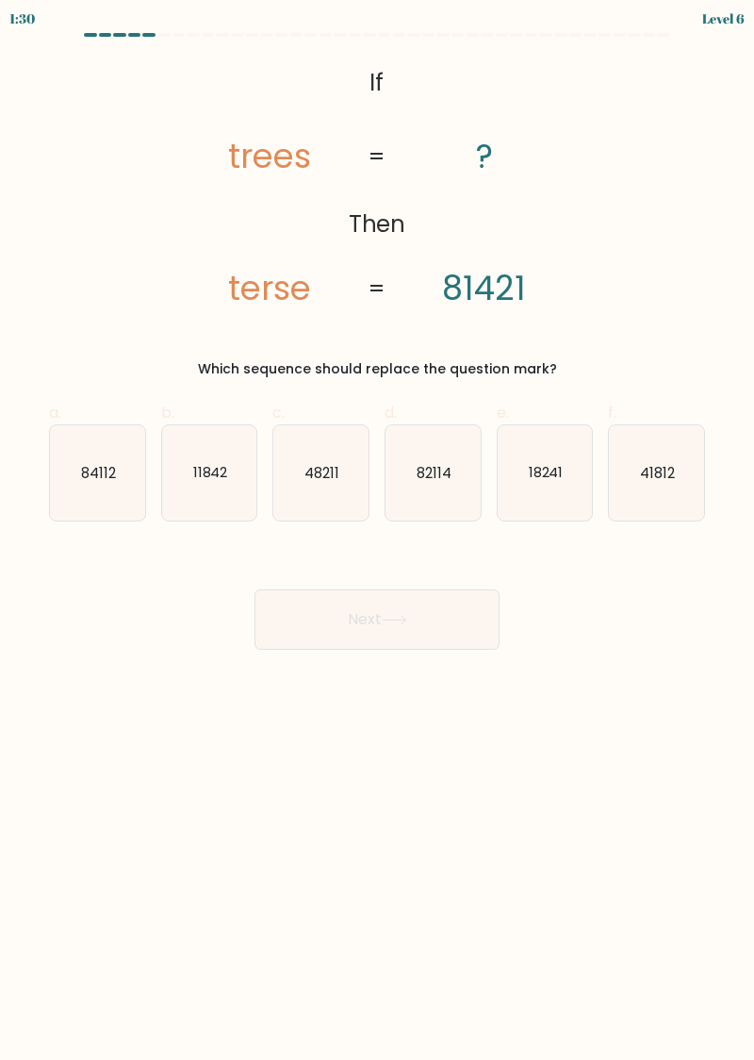
click at [439, 627] on button "Next" at bounding box center [377, 619] width 245 height 60
click at [610, 611] on div "Next" at bounding box center [377, 597] width 679 height 106
click at [103, 496] on icon "84112" at bounding box center [97, 472] width 95 height 95
click at [377, 530] on input "a. 84112" at bounding box center [377, 536] width 1 height 12
radio input "true"
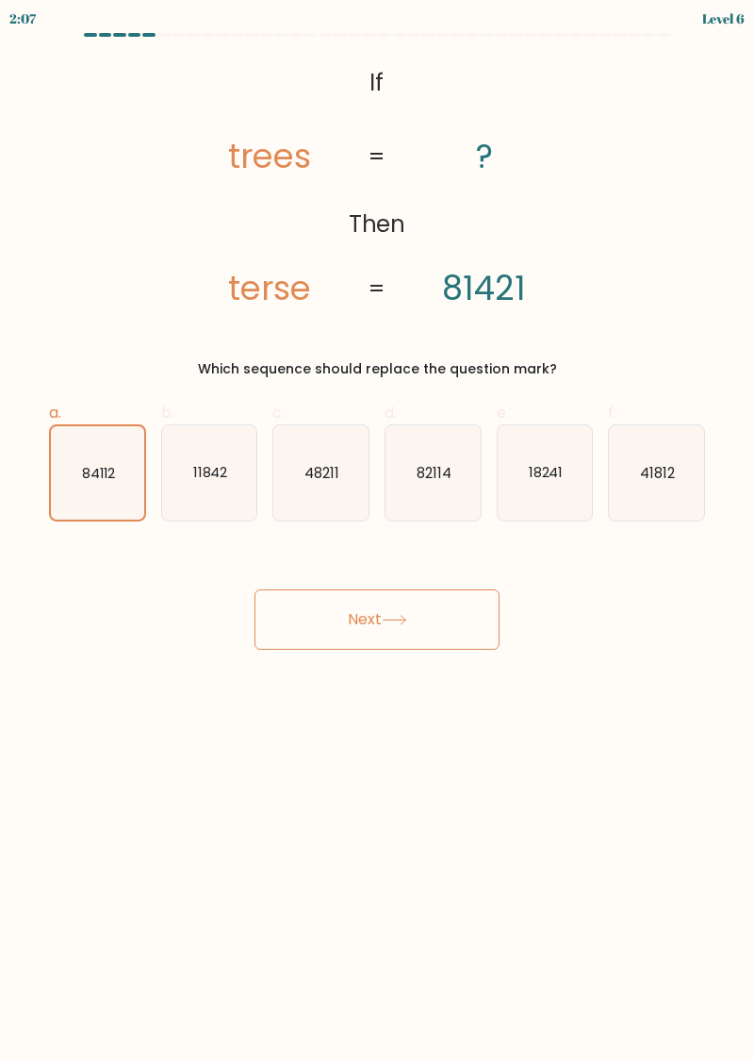
click at [417, 623] on button "Next" at bounding box center [377, 619] width 245 height 60
click at [430, 631] on button "Next" at bounding box center [377, 619] width 245 height 60
click at [427, 619] on button "Next" at bounding box center [377, 619] width 245 height 60
click at [426, 609] on button "Next" at bounding box center [377, 619] width 245 height 60
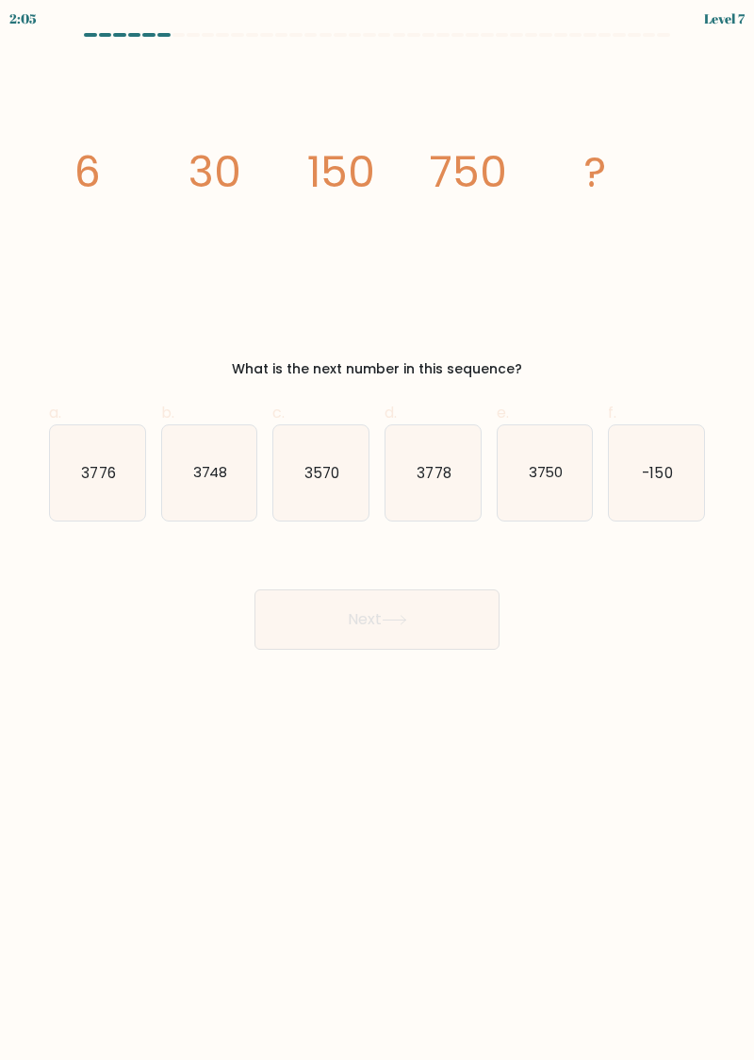
click at [378, 611] on button "Next" at bounding box center [377, 619] width 245 height 60
click at [600, 599] on div "Next" at bounding box center [377, 597] width 679 height 106
click at [556, 502] on icon "3750" at bounding box center [545, 472] width 95 height 95
click at [378, 530] on input "e. 3750" at bounding box center [377, 536] width 1 height 12
radio input "true"
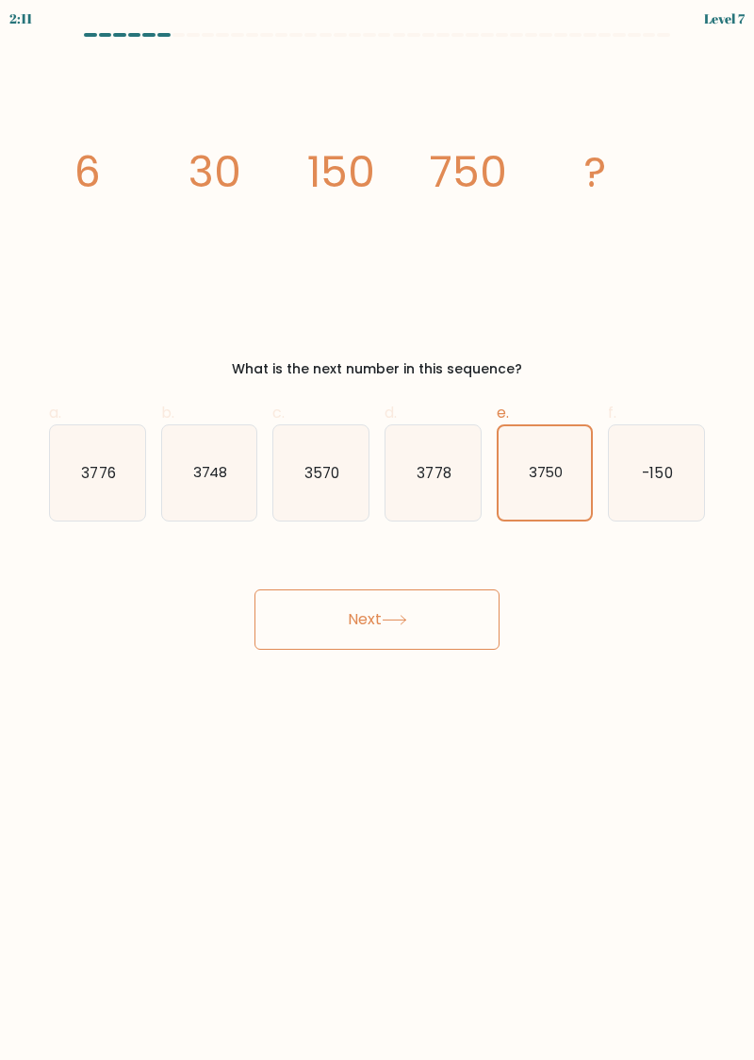
click at [435, 606] on button "Next" at bounding box center [377, 619] width 245 height 60
click at [382, 623] on button "Next" at bounding box center [377, 619] width 245 height 60
click at [447, 641] on button "Next" at bounding box center [377, 619] width 245 height 60
click at [398, 647] on button "Next" at bounding box center [377, 619] width 245 height 60
click at [370, 624] on button "Next" at bounding box center [377, 619] width 245 height 60
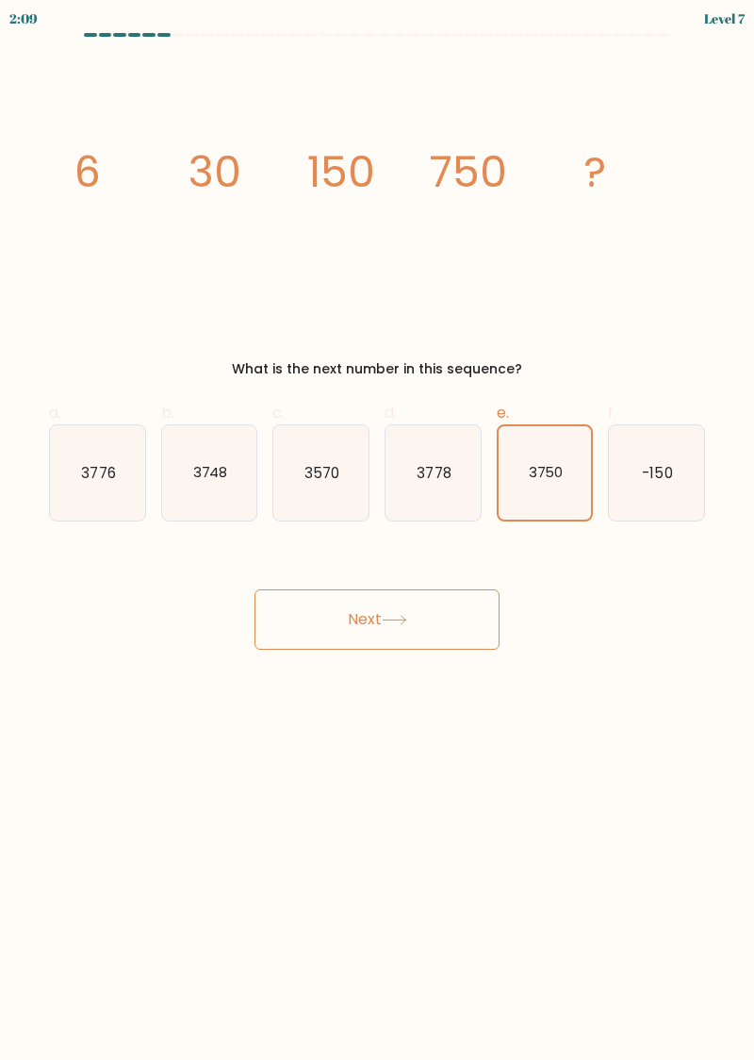
click at [329, 622] on button "Next" at bounding box center [377, 619] width 245 height 60
click at [400, 636] on button "Next" at bounding box center [377, 619] width 245 height 60
click at [424, 629] on button "Next" at bounding box center [377, 619] width 245 height 60
click at [396, 635] on button "Next" at bounding box center [377, 619] width 245 height 60
click at [329, 634] on button "Next" at bounding box center [377, 619] width 245 height 60
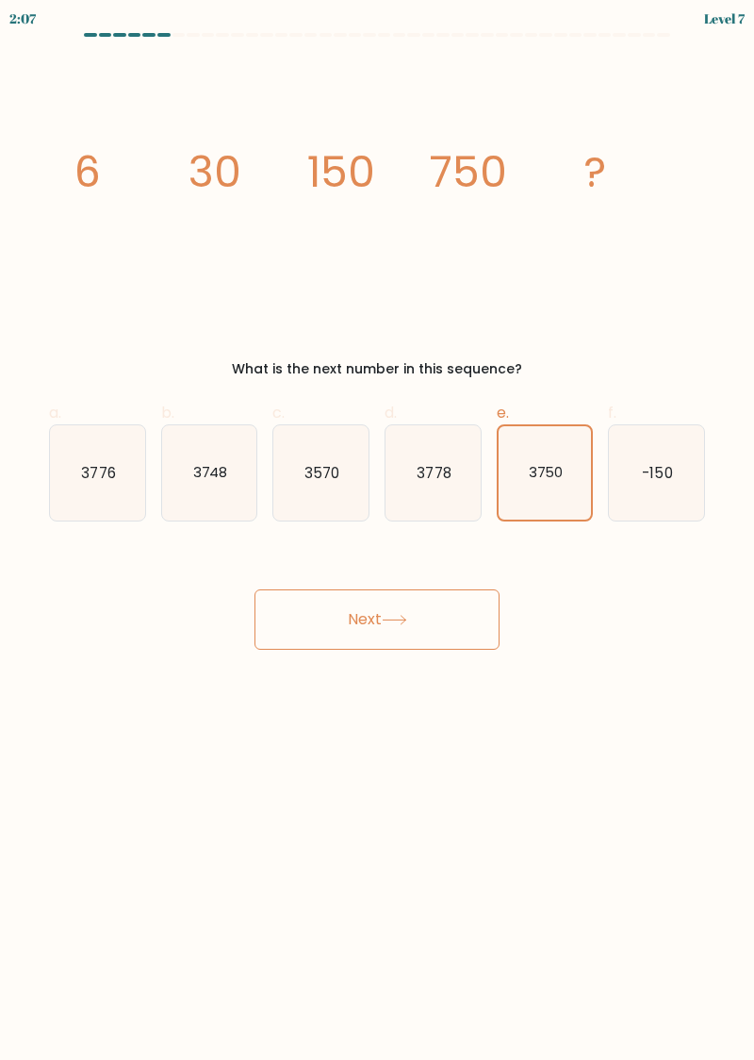
click at [329, 613] on button "Next" at bounding box center [377, 619] width 245 height 60
click at [402, 636] on button "Next" at bounding box center [377, 619] width 245 height 60
click at [384, 621] on button "Next" at bounding box center [377, 619] width 245 height 60
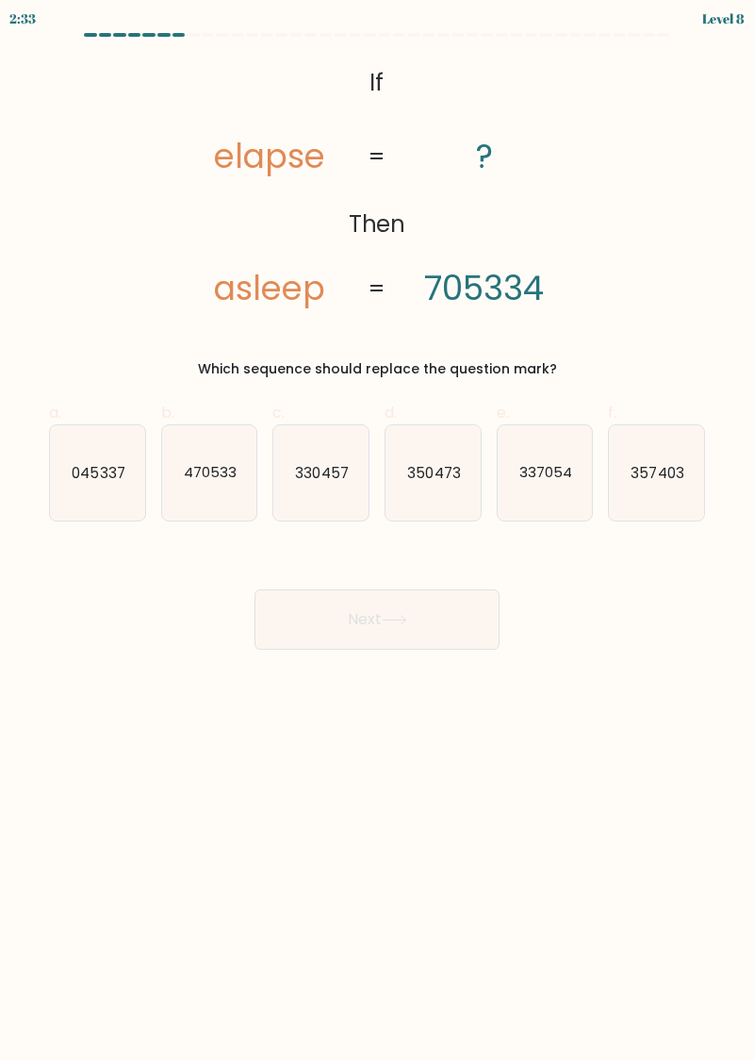
click at [666, 481] on text "357403" at bounding box center [658, 472] width 53 height 20
click at [378, 530] on input "f. 357403" at bounding box center [377, 536] width 1 height 12
radio input "true"
click at [387, 624] on icon at bounding box center [394, 620] width 25 height 10
click at [385, 626] on button "Next" at bounding box center [377, 619] width 245 height 60
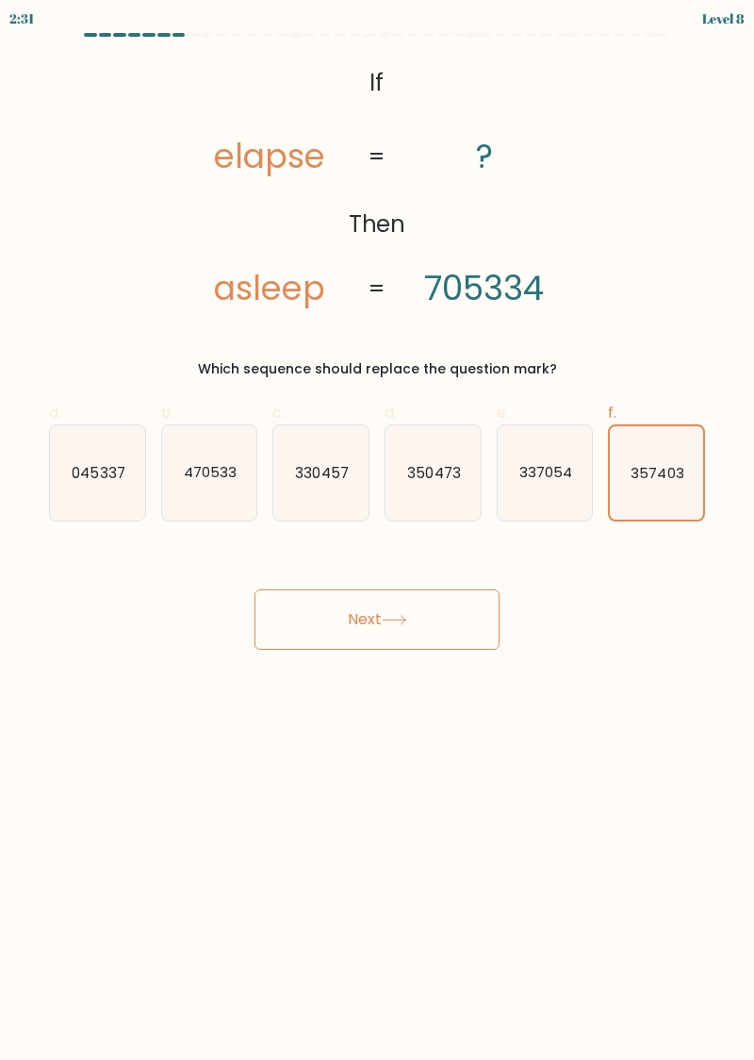
click at [373, 628] on button "Next" at bounding box center [377, 619] width 245 height 60
click at [358, 626] on button "Next" at bounding box center [377, 619] width 245 height 60
click at [361, 627] on button "Next" at bounding box center [377, 619] width 245 height 60
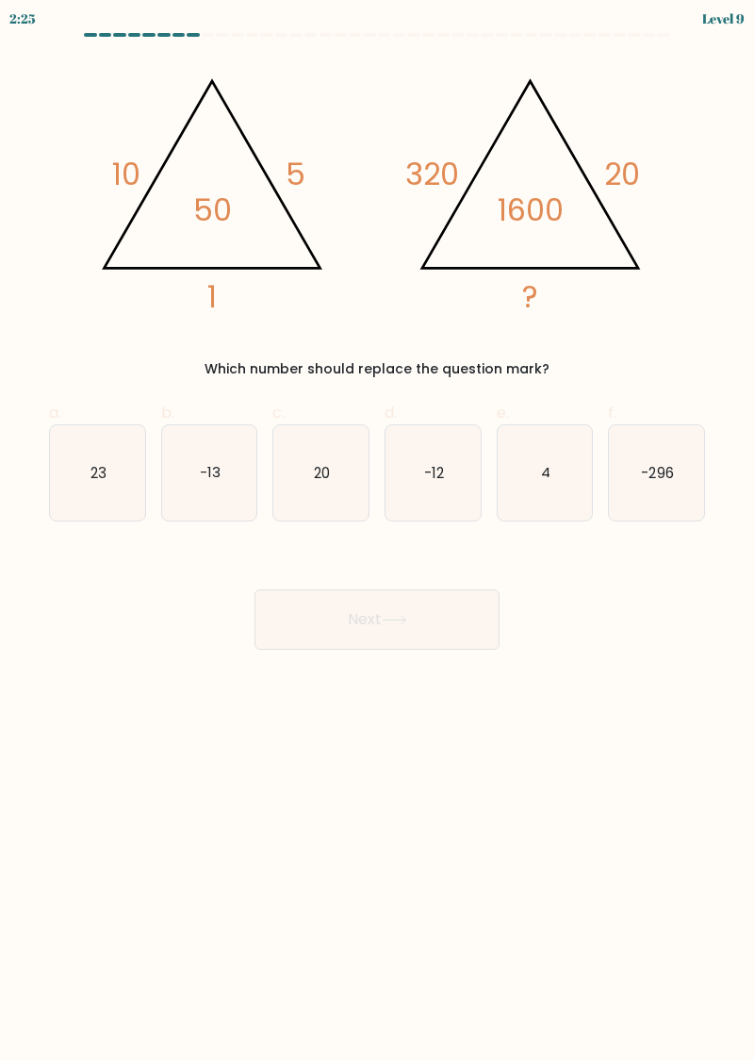
click at [404, 630] on button "Next" at bounding box center [377, 619] width 245 height 60
click at [556, 637] on div "Next" at bounding box center [377, 597] width 679 height 106
